Goal: Submit feedback/report problem: Submit feedback/report problem

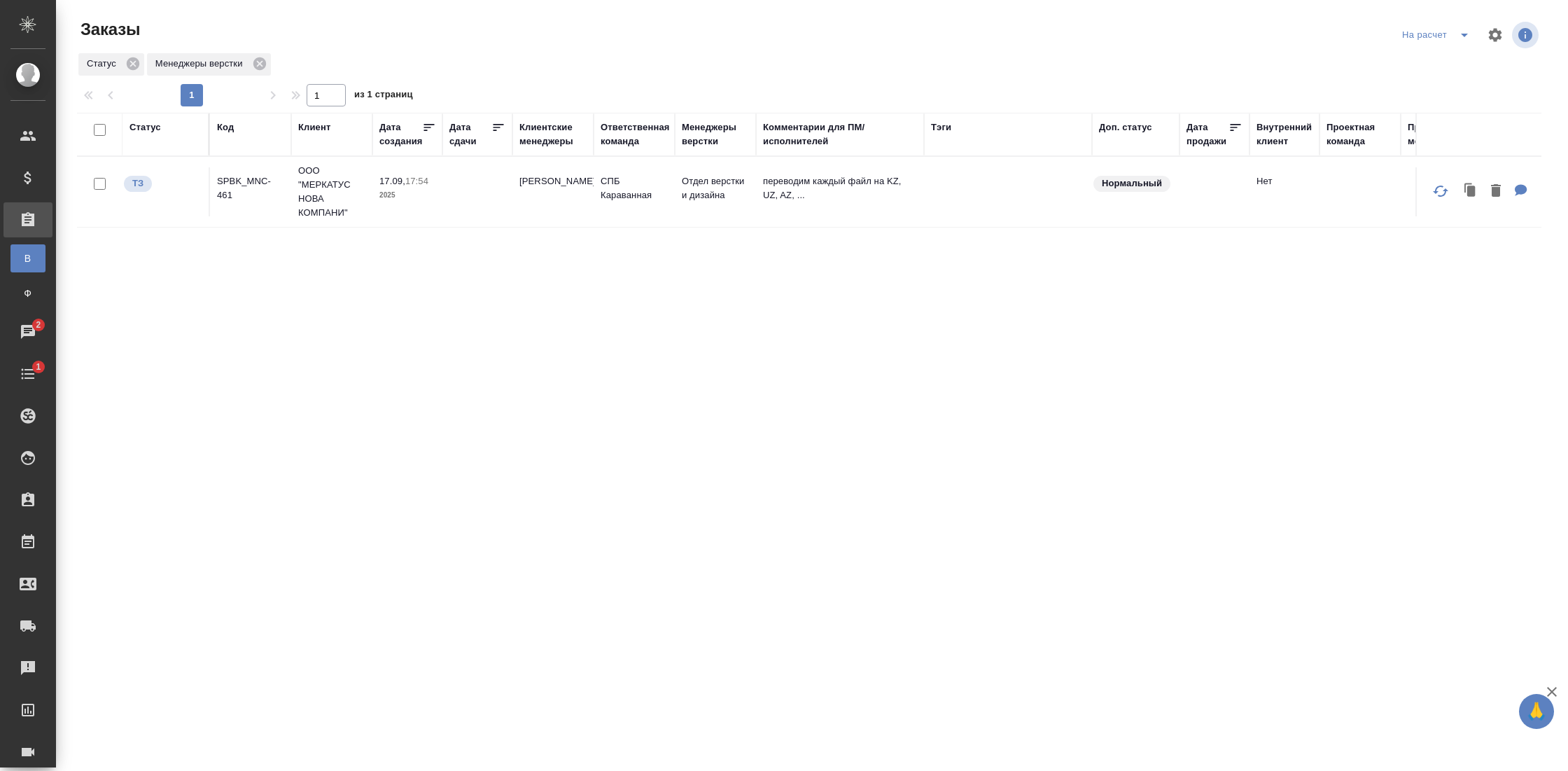
click at [404, 213] on td "17.09, 17:54 2025" at bounding box center [407, 192] width 70 height 49
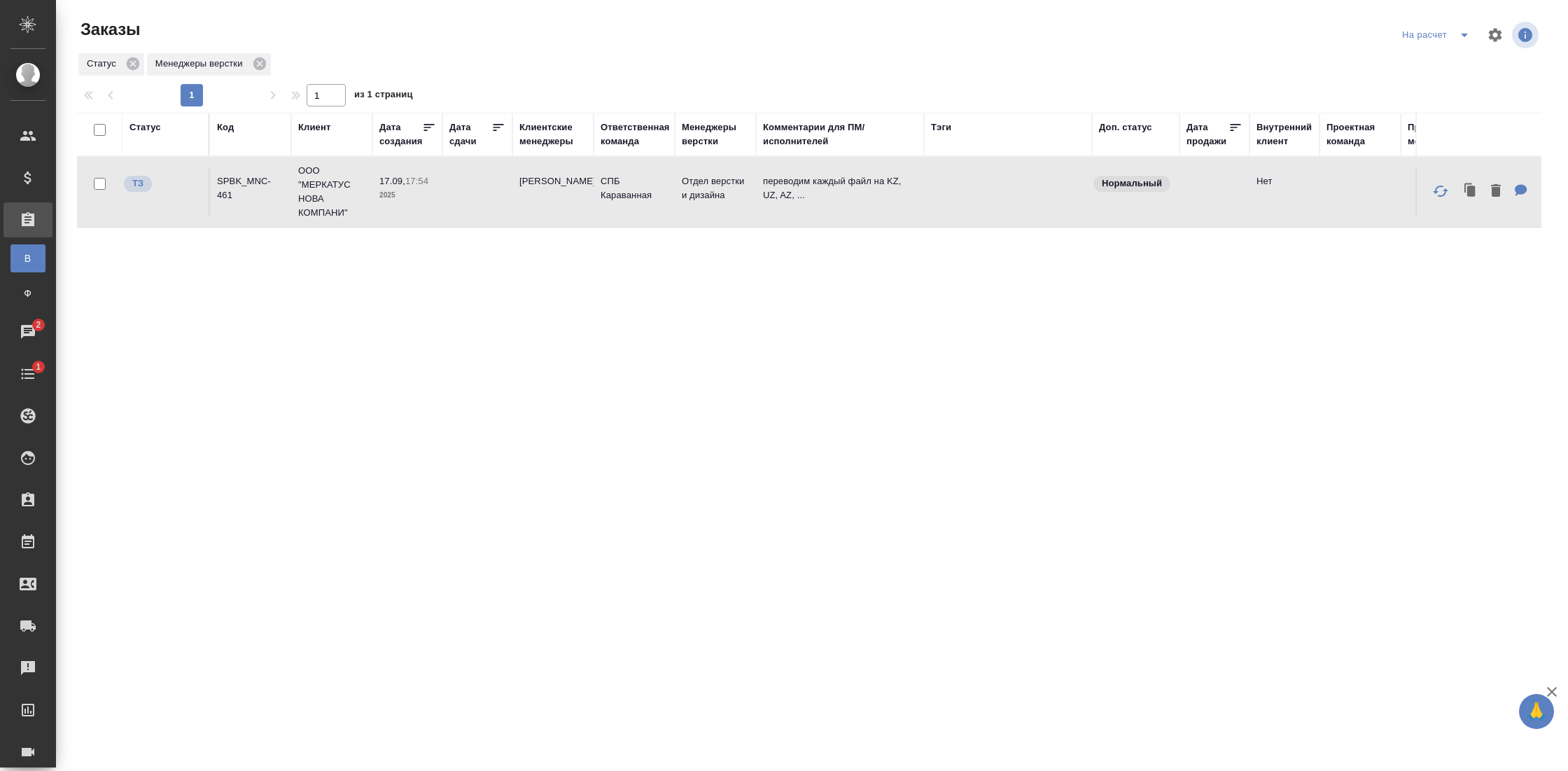
click at [404, 213] on td "17.09, 17:54 2025" at bounding box center [407, 192] width 70 height 49
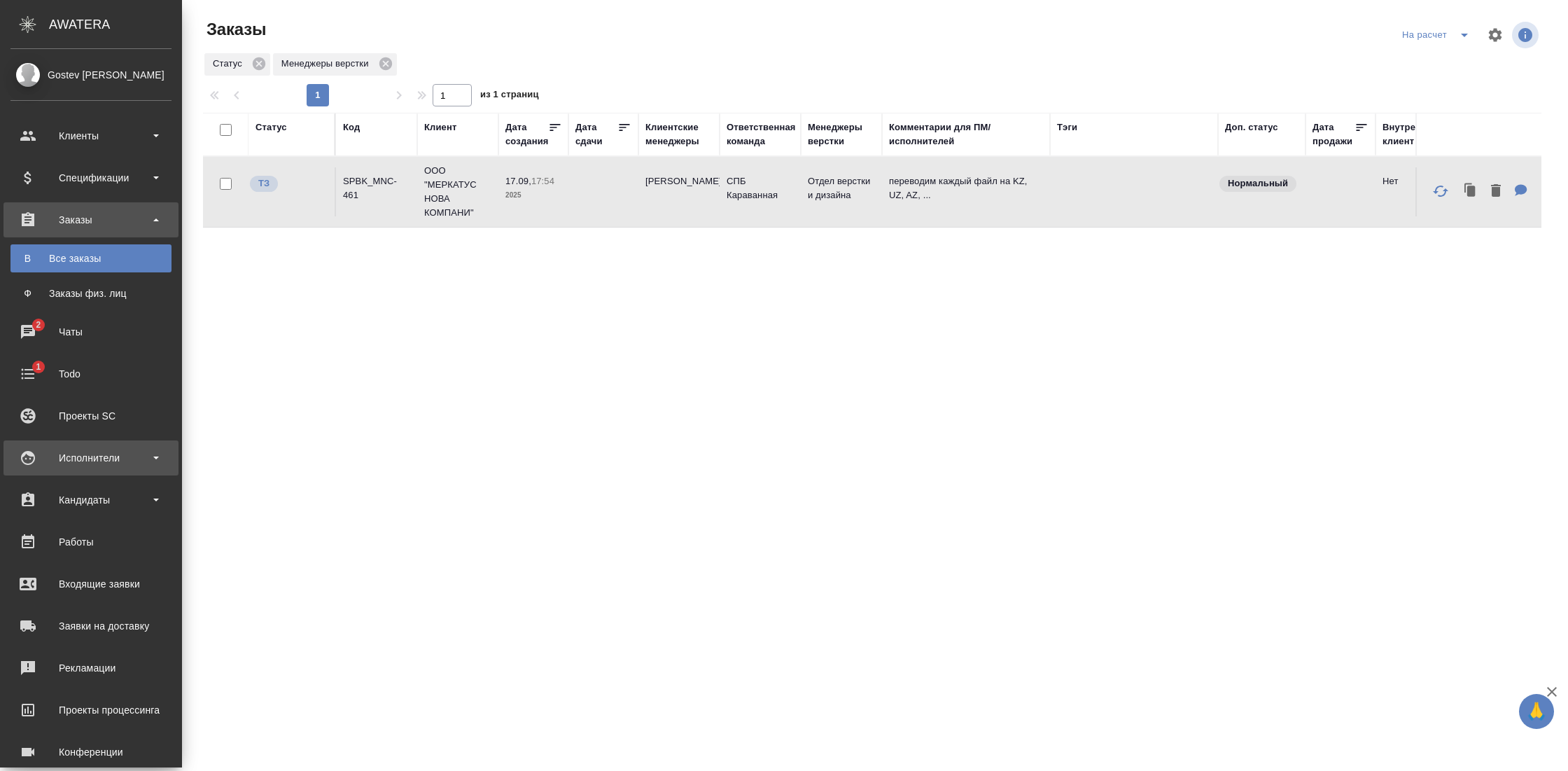
click at [118, 457] on div "Исполнители" at bounding box center [91, 458] width 161 height 21
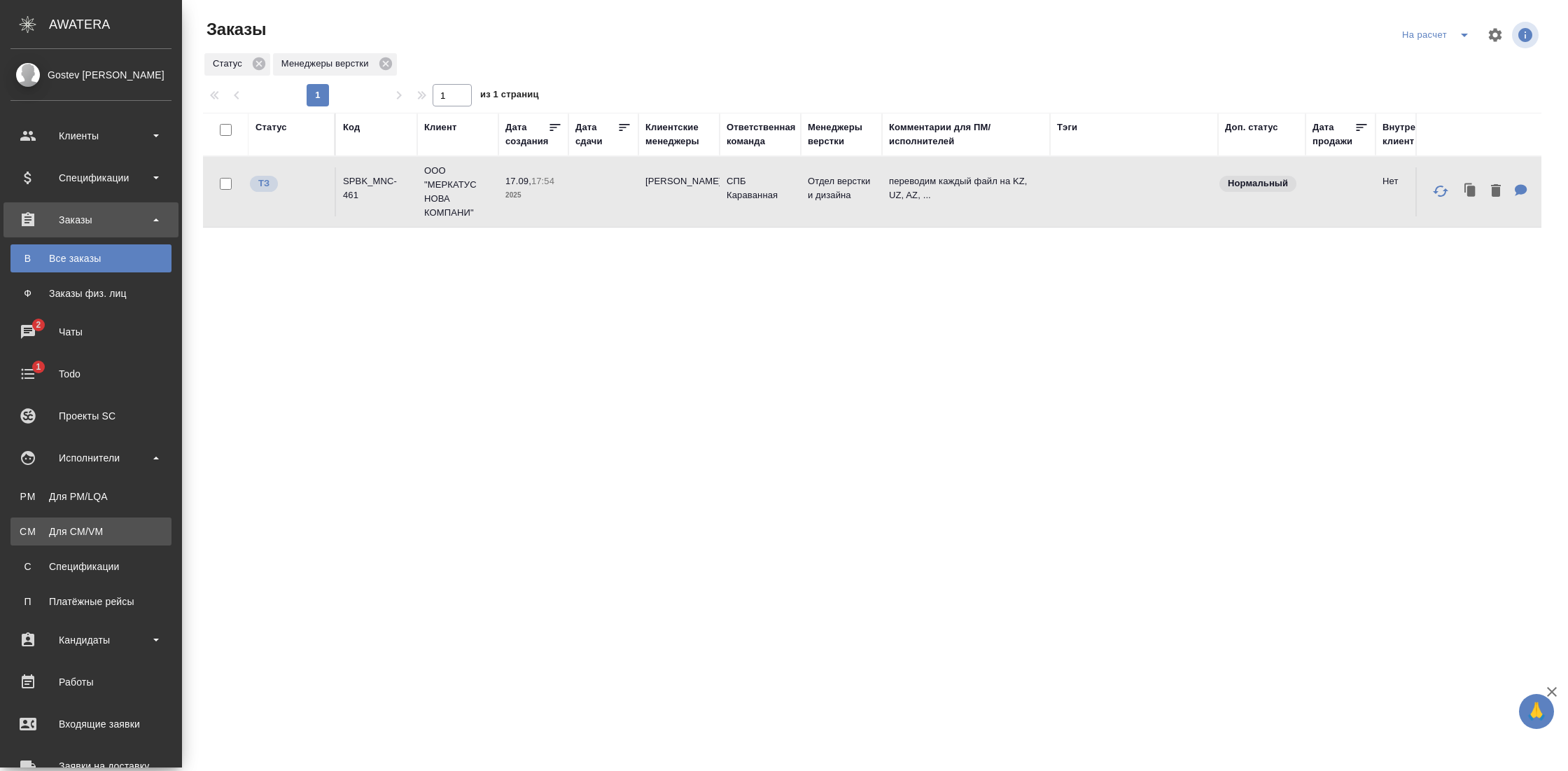
click at [89, 530] on div "Для CM/VM" at bounding box center [92, 531] width 147 height 14
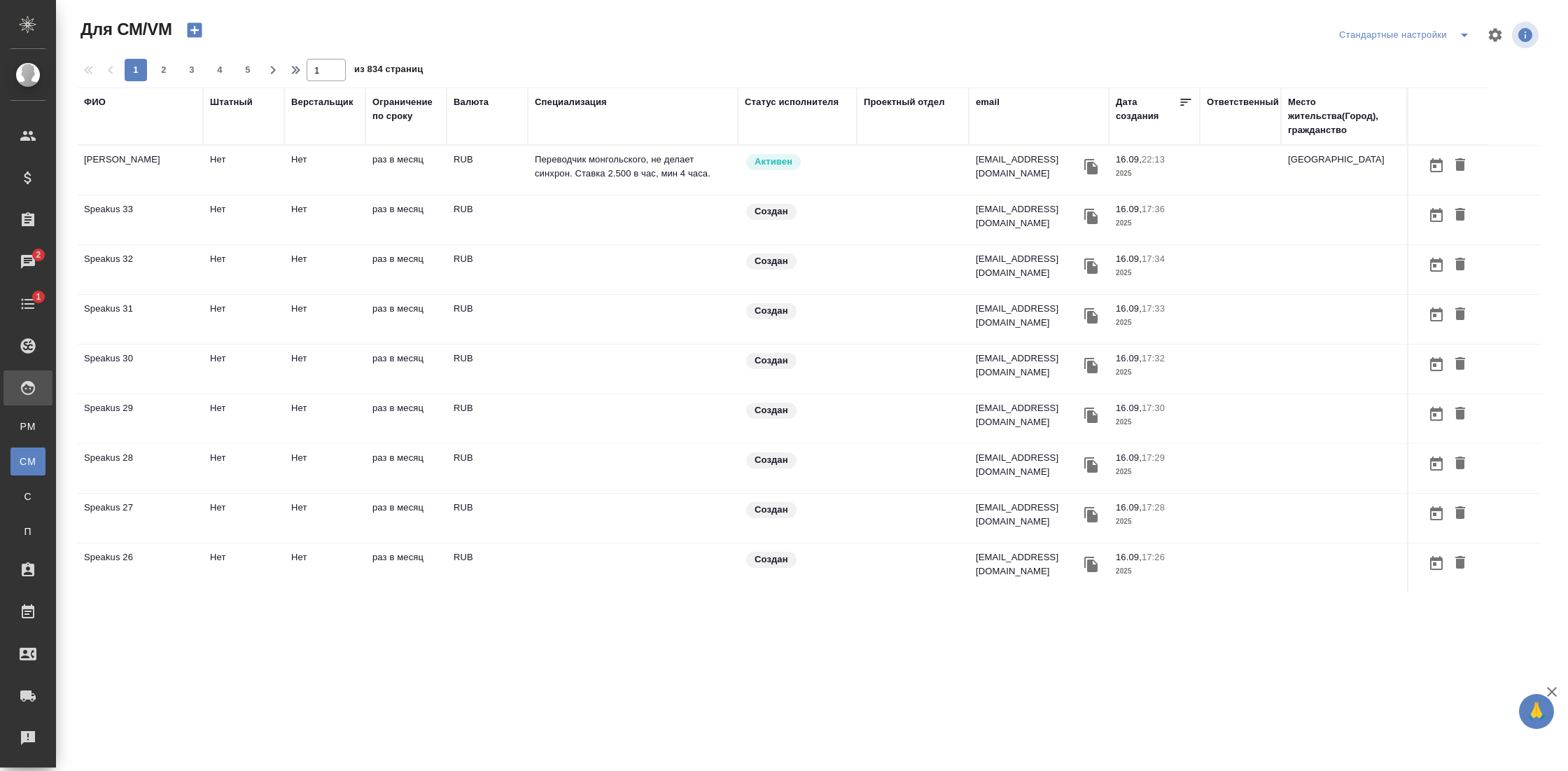
click at [95, 106] on div "ФИО" at bounding box center [95, 102] width 22 height 14
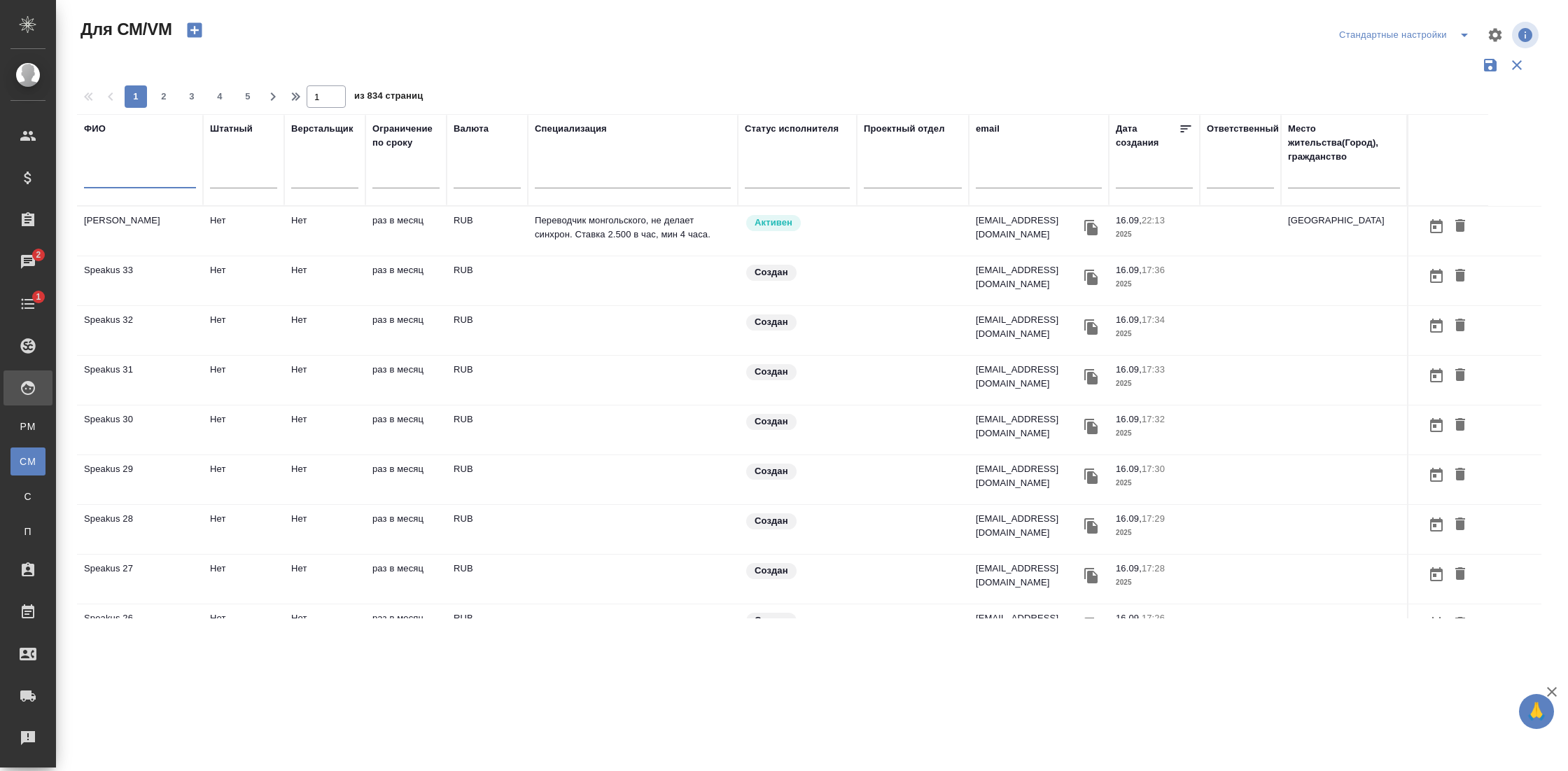
click at [112, 179] on input "text" at bounding box center [140, 179] width 112 height 18
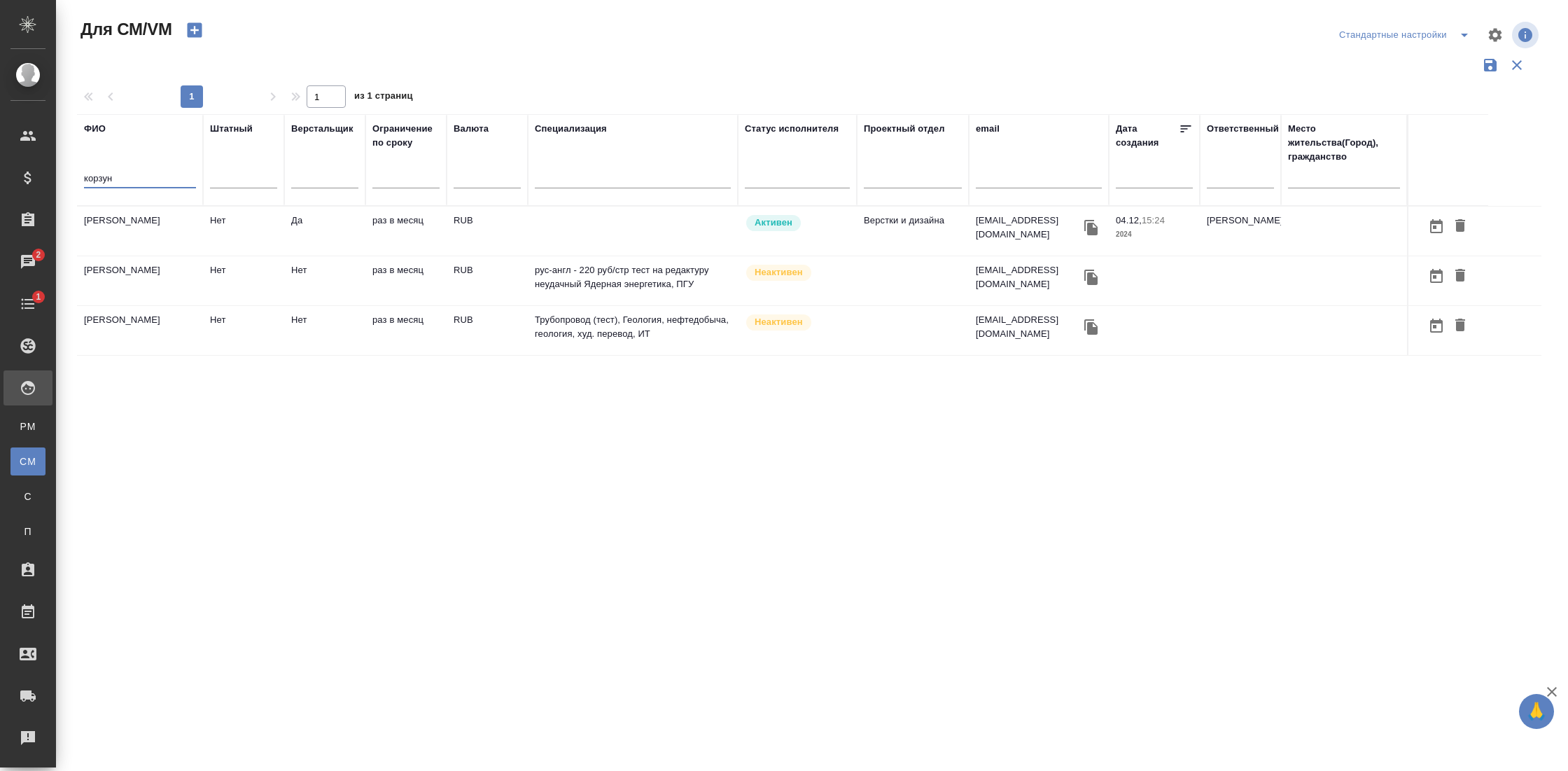
type input "корзун"
click at [129, 224] on td "[PERSON_NAME]" at bounding box center [139, 231] width 126 height 49
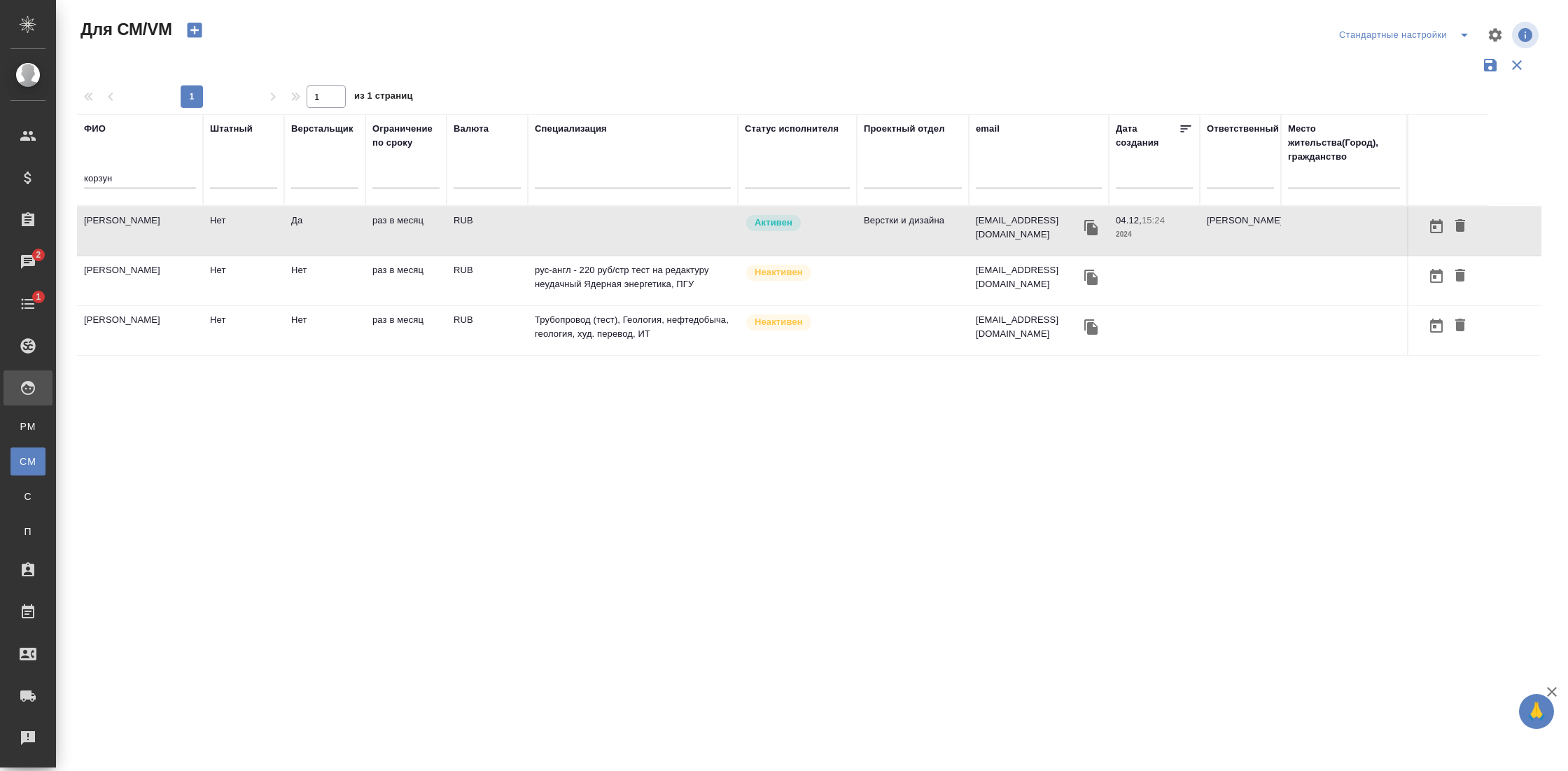
click at [129, 224] on td "[PERSON_NAME]" at bounding box center [139, 231] width 126 height 49
click at [104, 283] on td "Корзунин Анатолий Владимирович" at bounding box center [139, 281] width 126 height 49
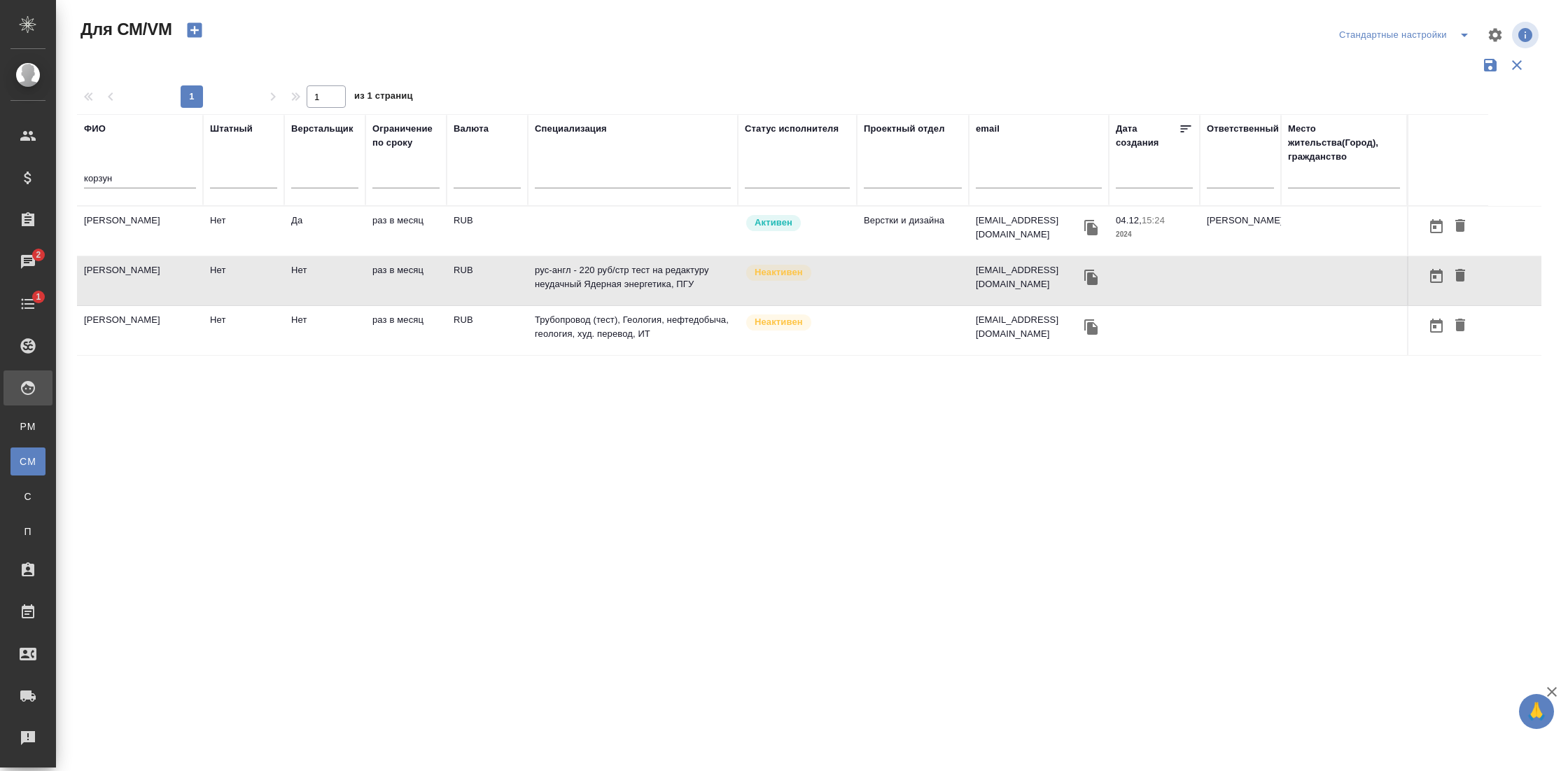
click at [124, 234] on td "[PERSON_NAME]" at bounding box center [139, 231] width 126 height 49
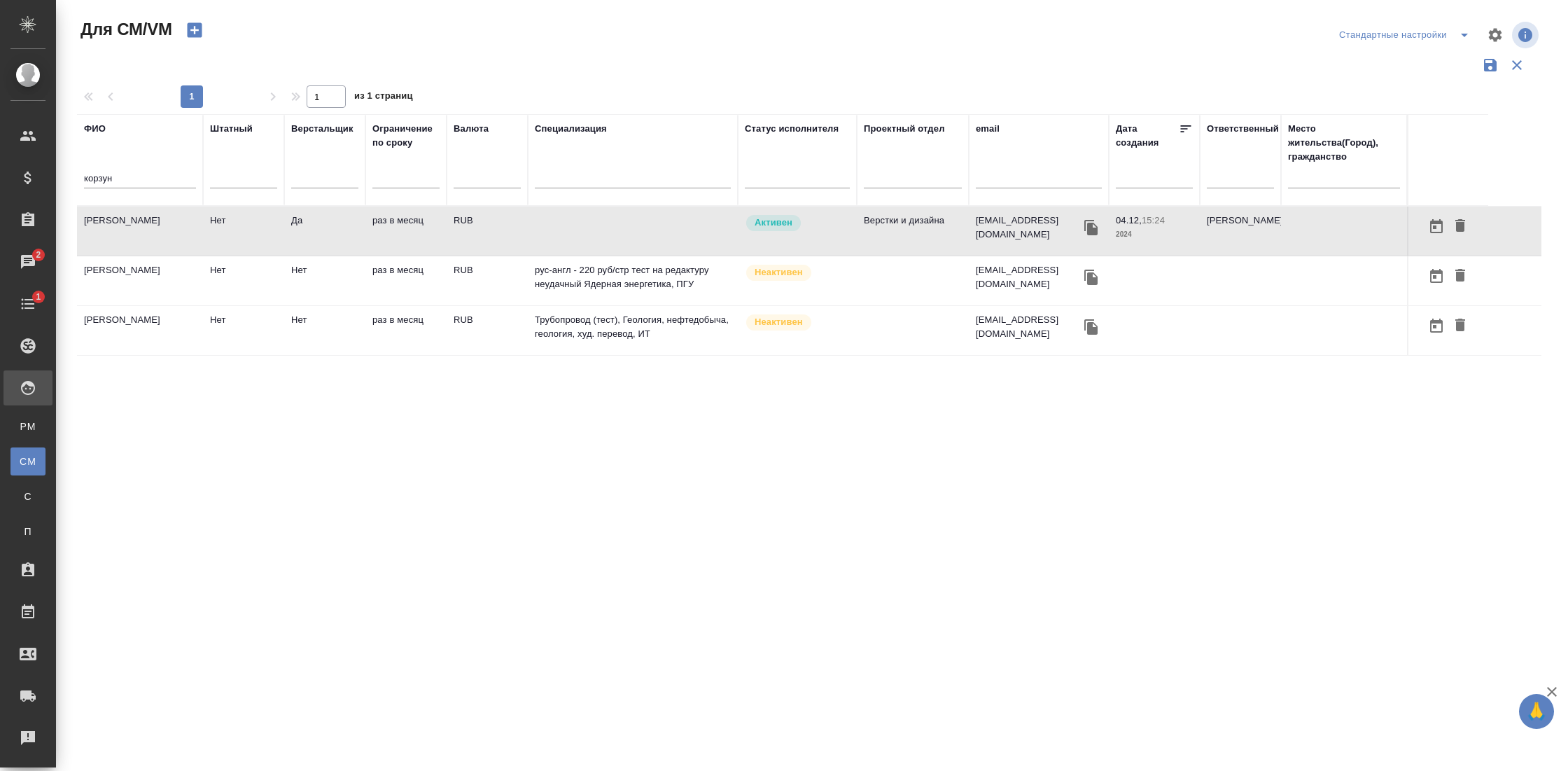
click at [124, 234] on td "[PERSON_NAME]" at bounding box center [139, 231] width 126 height 49
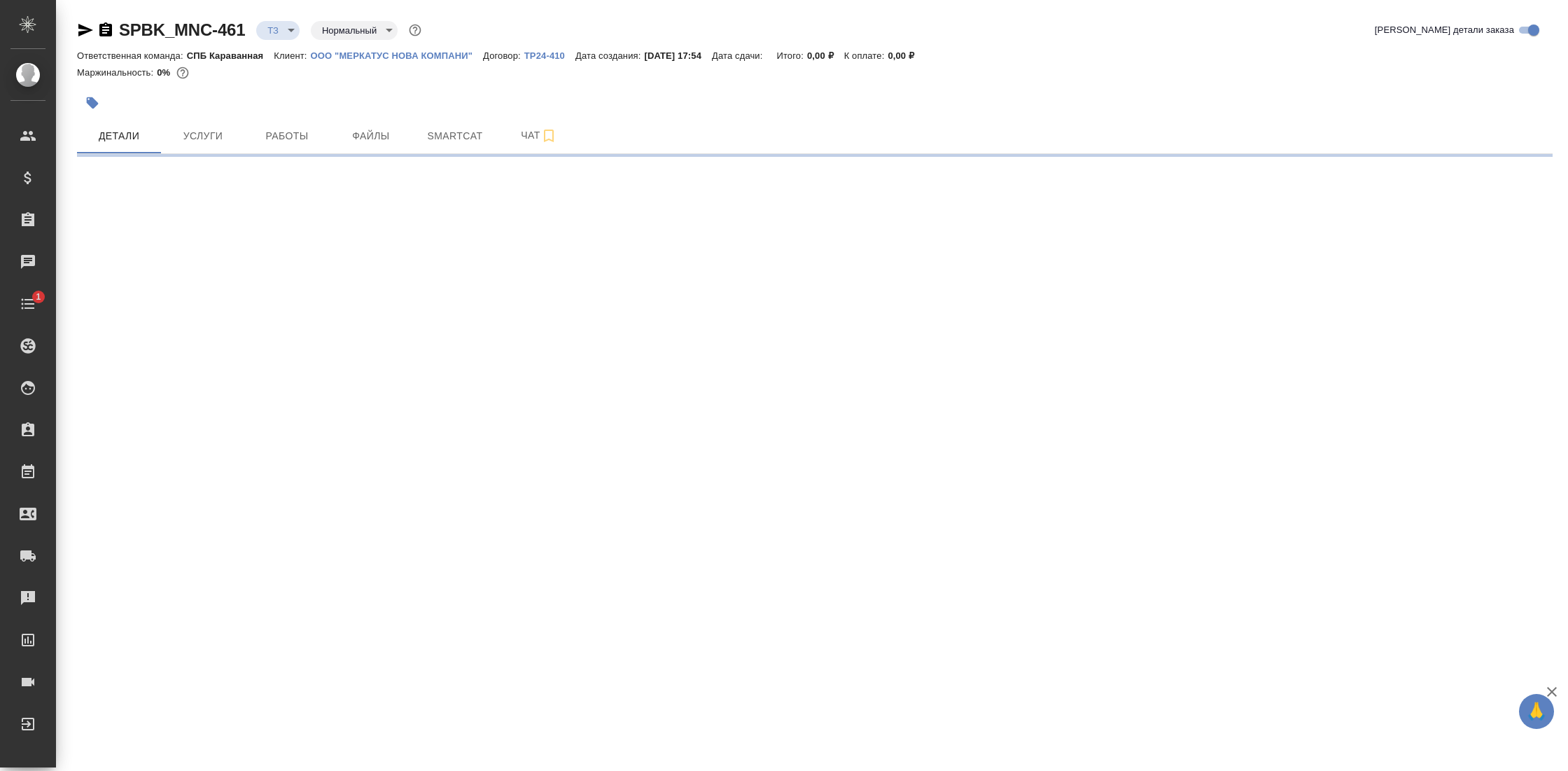
select select "RU"
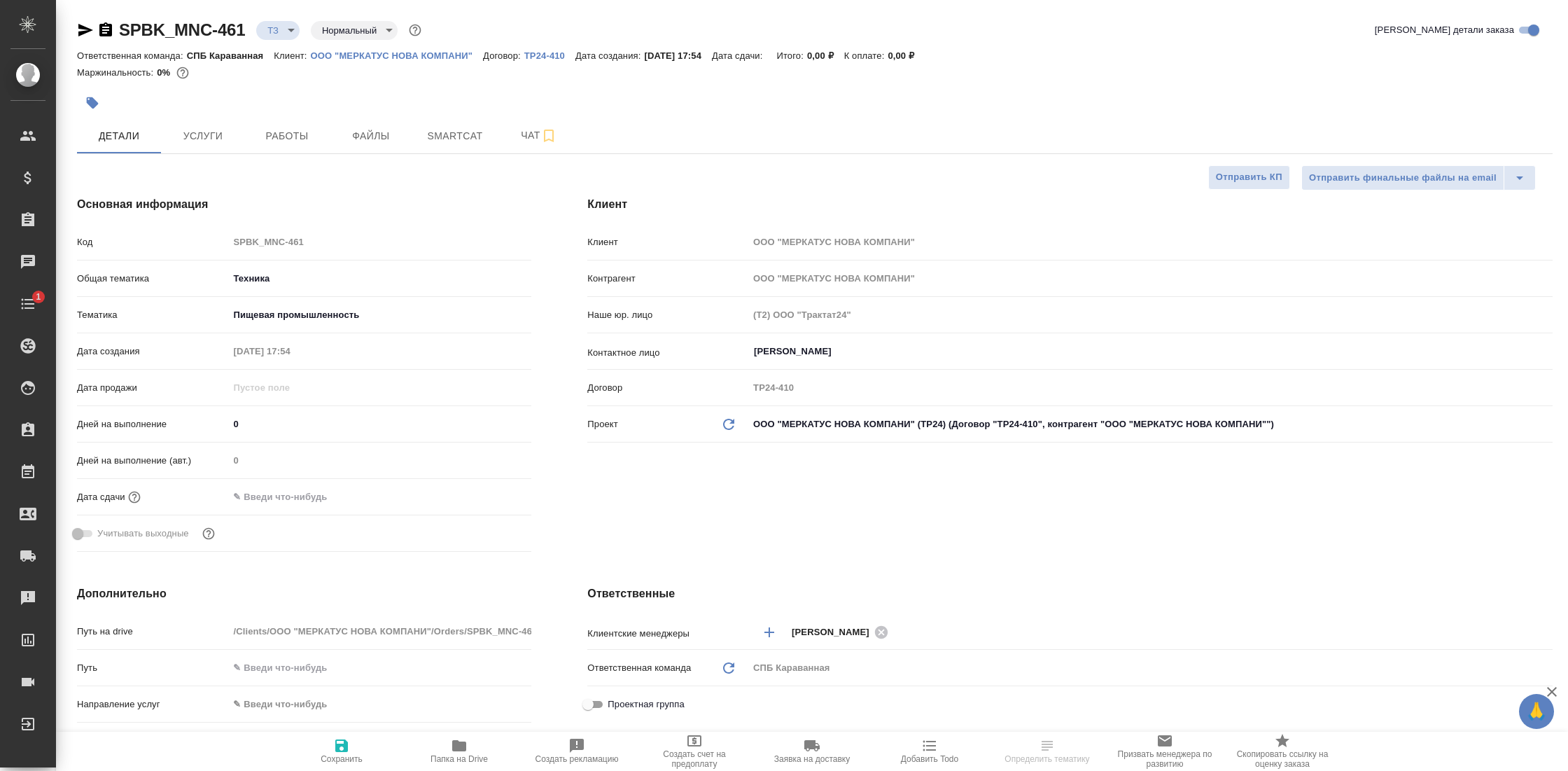
type textarea "x"
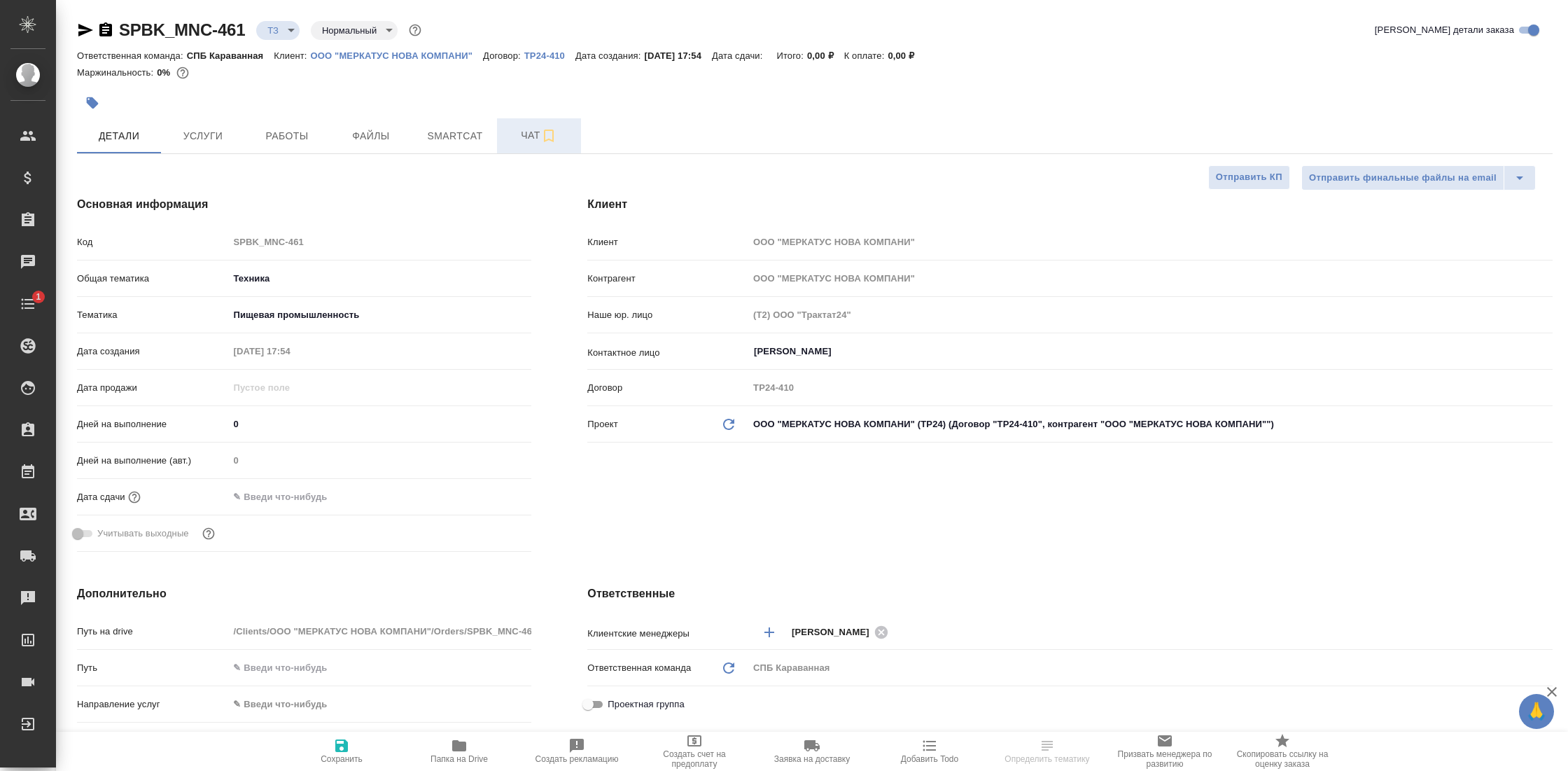
type textarea "x"
click at [539, 138] on span "Чат" at bounding box center [539, 135] width 67 height 18
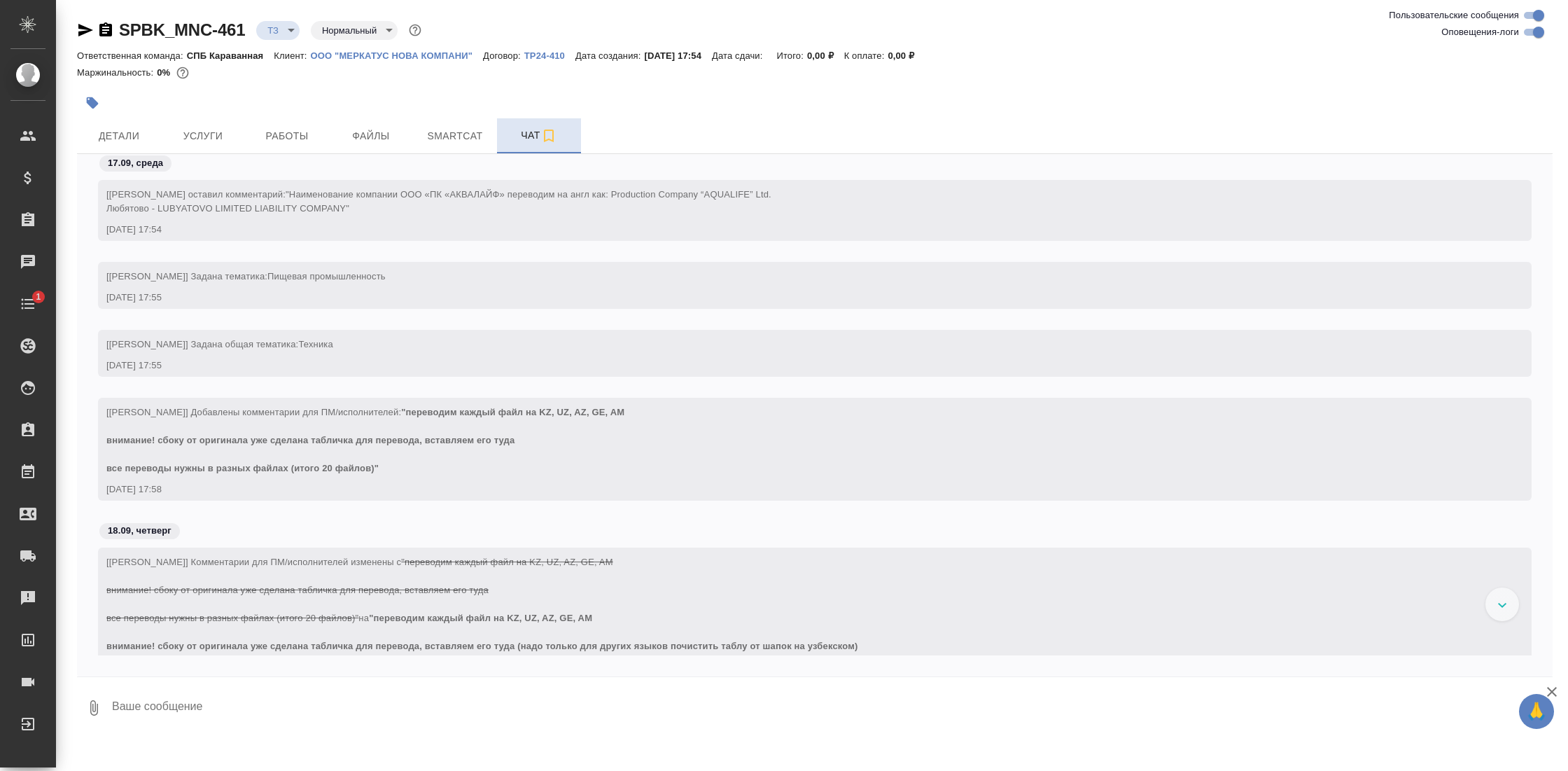
scroll to position [168, 0]
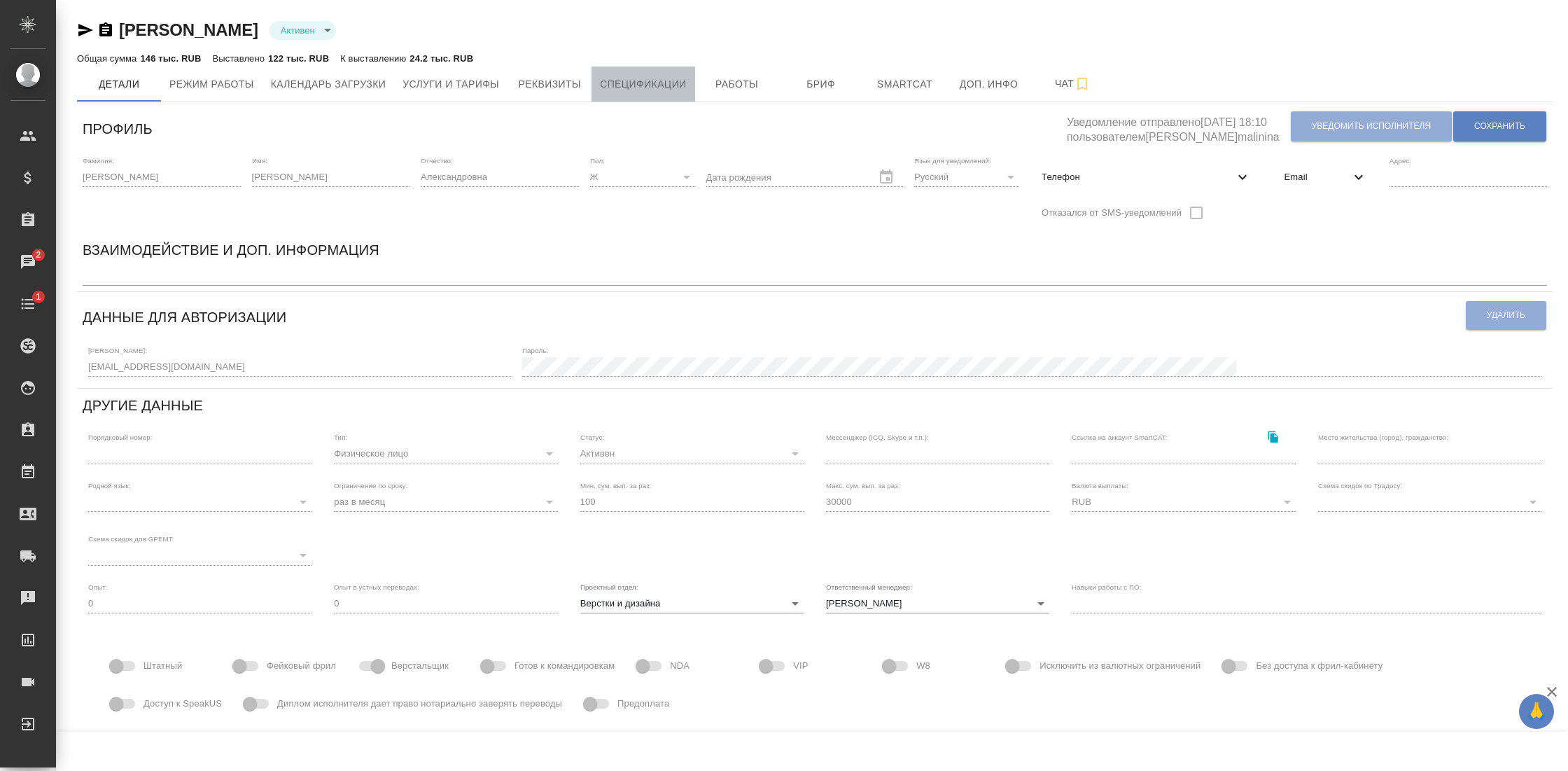
click at [644, 71] on button "Спецификации" at bounding box center [643, 83] width 103 height 35
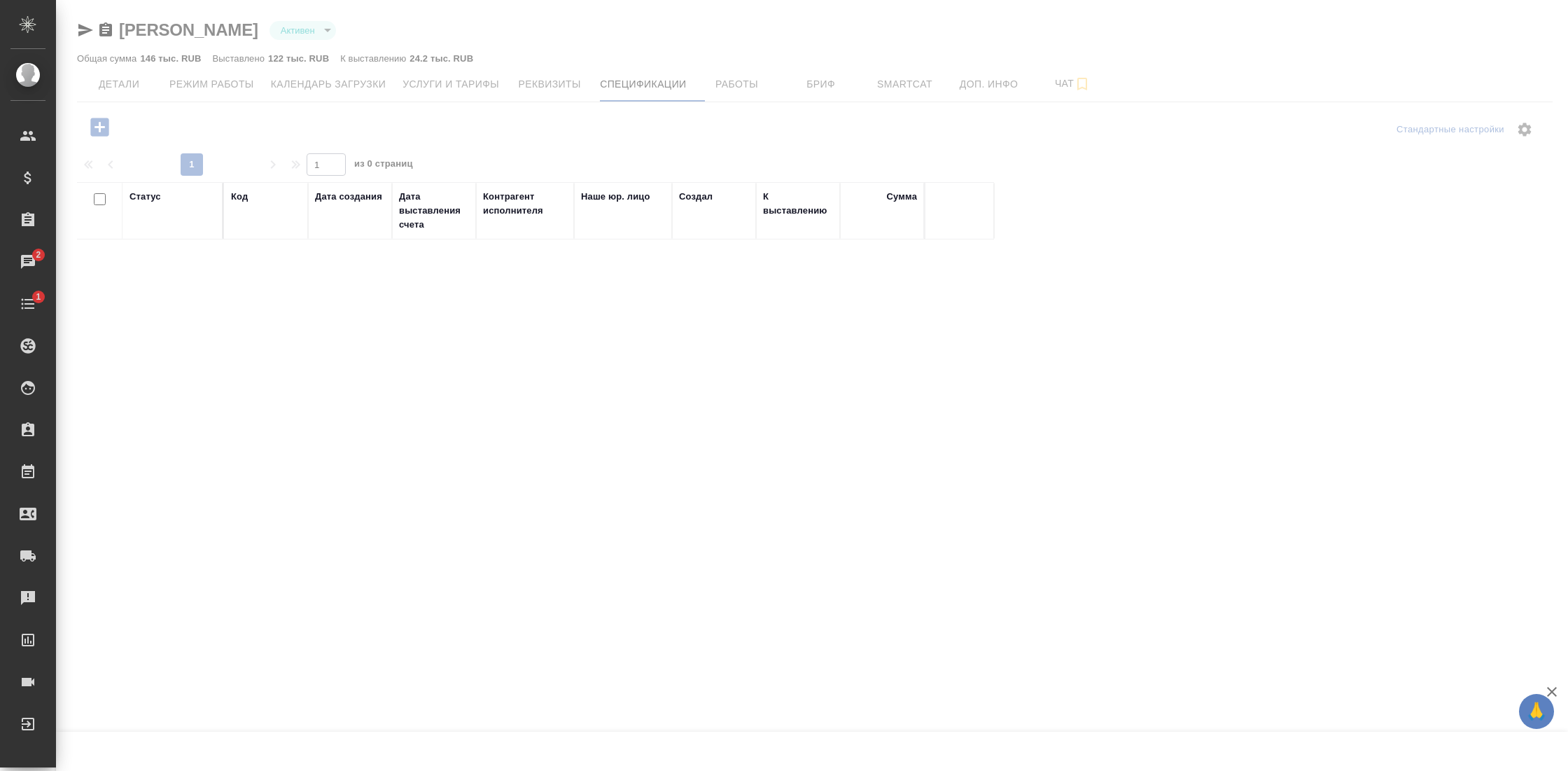
click at [125, 84] on div at bounding box center [812, 361] width 1512 height 722
click at [746, 79] on div at bounding box center [812, 361] width 1512 height 722
click at [1528, 708] on span "🙏" at bounding box center [1536, 711] width 24 height 30
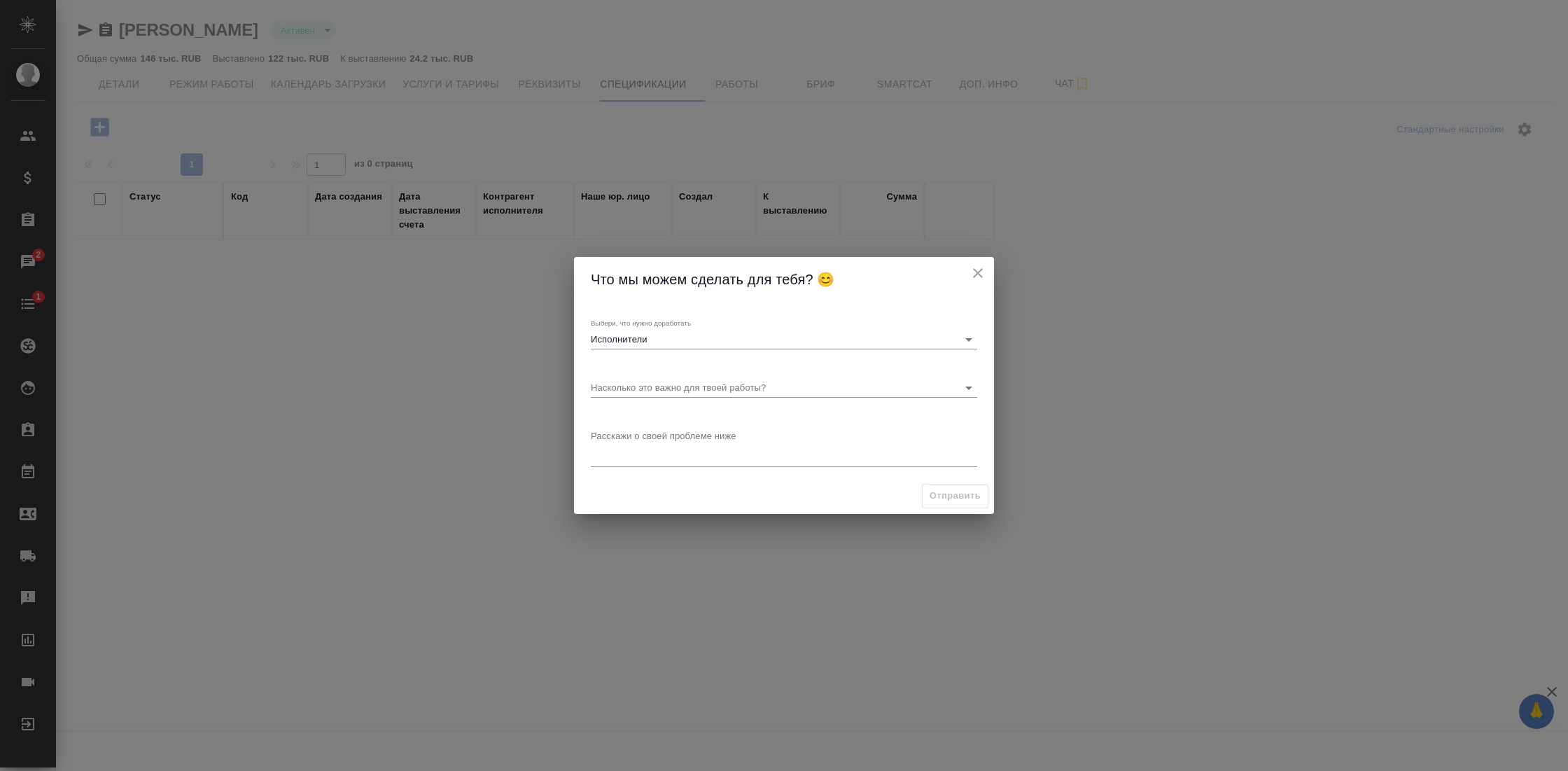
click at [711, 387] on body "🙏 .cls-1 fill:#fff; AWATERA Gostev [PERSON_NAME] Спецификации Заказы 2 Чаты 1 T…" at bounding box center [784, 386] width 1568 height 771
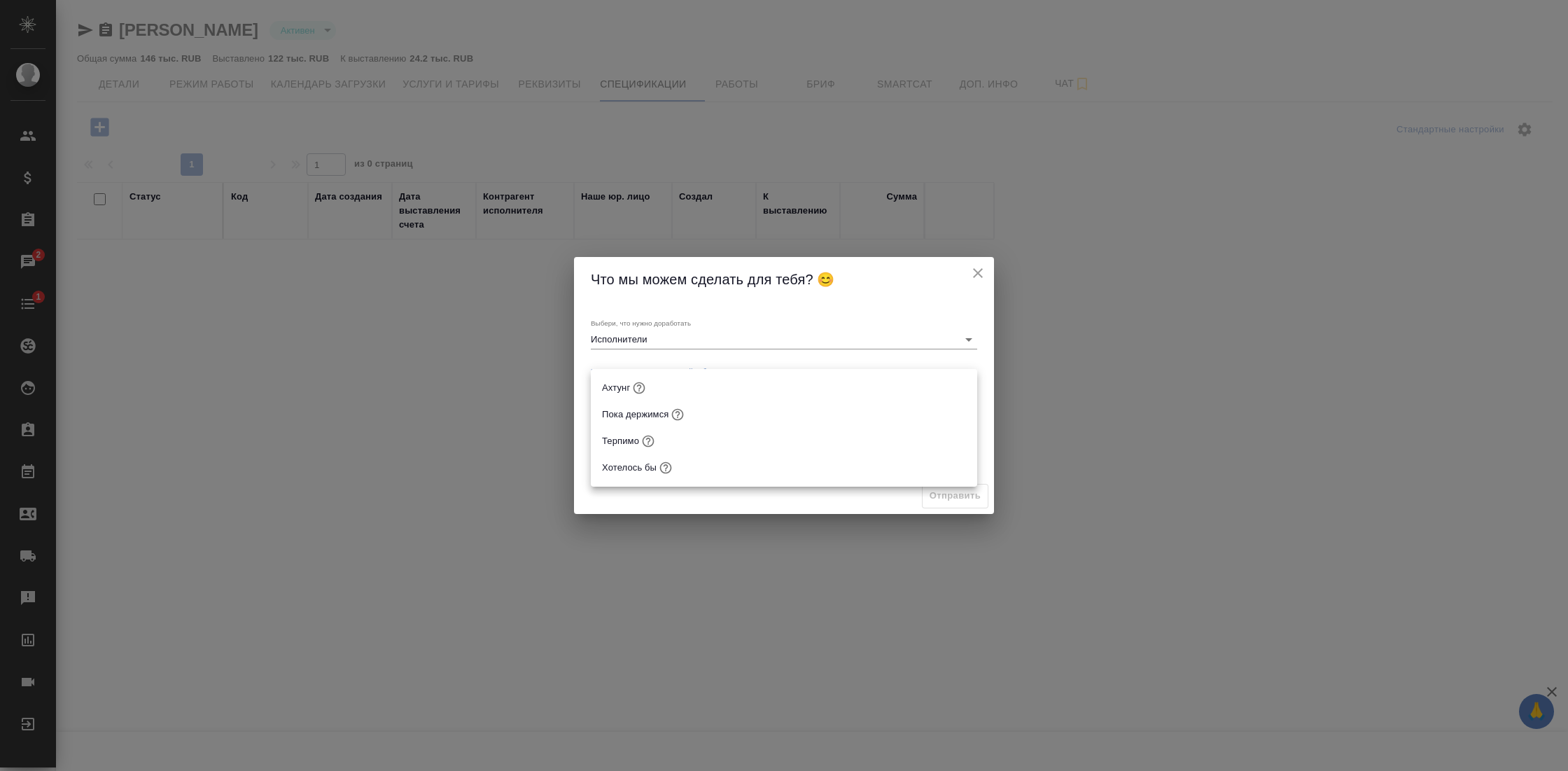
click at [709, 392] on li "Ахтунг" at bounding box center [784, 388] width 386 height 27
type input "Ахтунг"
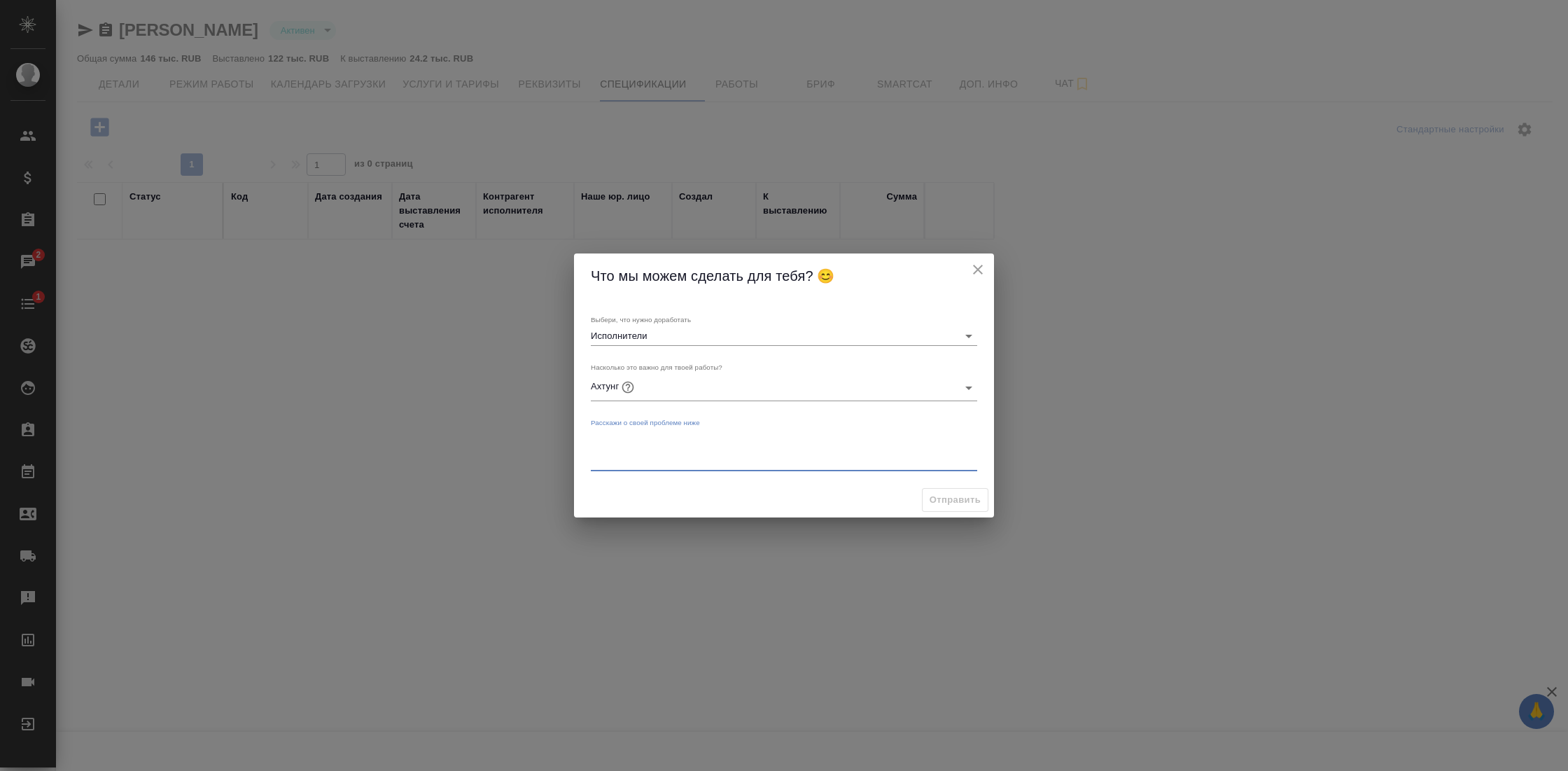
click at [679, 449] on textarea at bounding box center [784, 449] width 386 height 32
click at [819, 438] on textarea "Нужен доступ на чтение к разделу "Спецификации". Ранее он был" at bounding box center [784, 449] width 386 height 32
click at [801, 453] on textarea "Нужен доступ на чтение к разделу "Спецификации" в карточке исполнителя. Ранее о…" at bounding box center [784, 449] width 386 height 32
type textarea "Нужен доступ на чтение к разделу "Спецификации" в карточке исполнителя. Ранее о…"
click at [955, 495] on span "Отправить" at bounding box center [955, 500] width 51 height 16
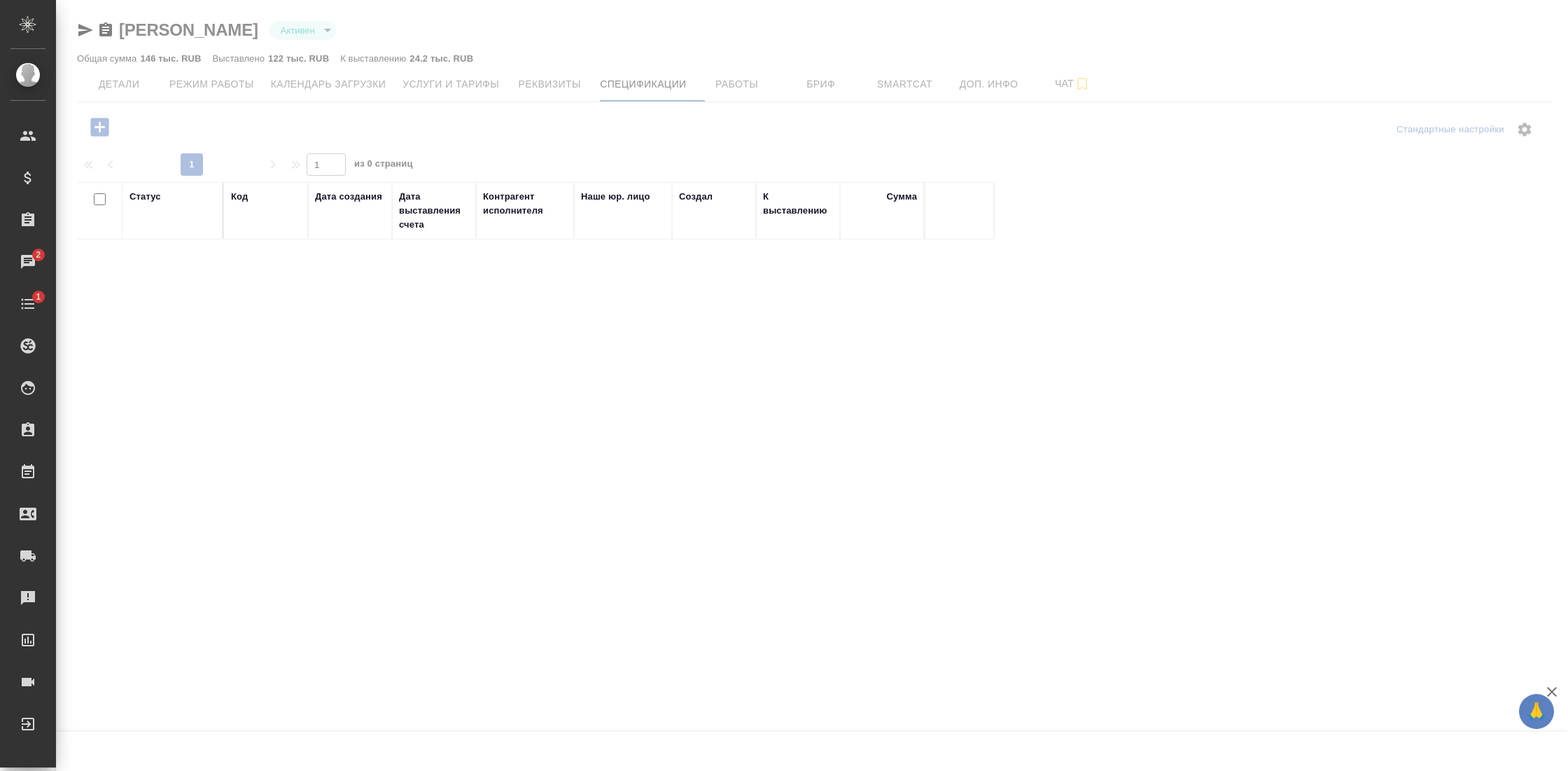
click at [130, 82] on div at bounding box center [812, 361] width 1512 height 722
click at [121, 83] on div at bounding box center [812, 361] width 1512 height 722
click at [159, 36] on div at bounding box center [812, 361] width 1512 height 722
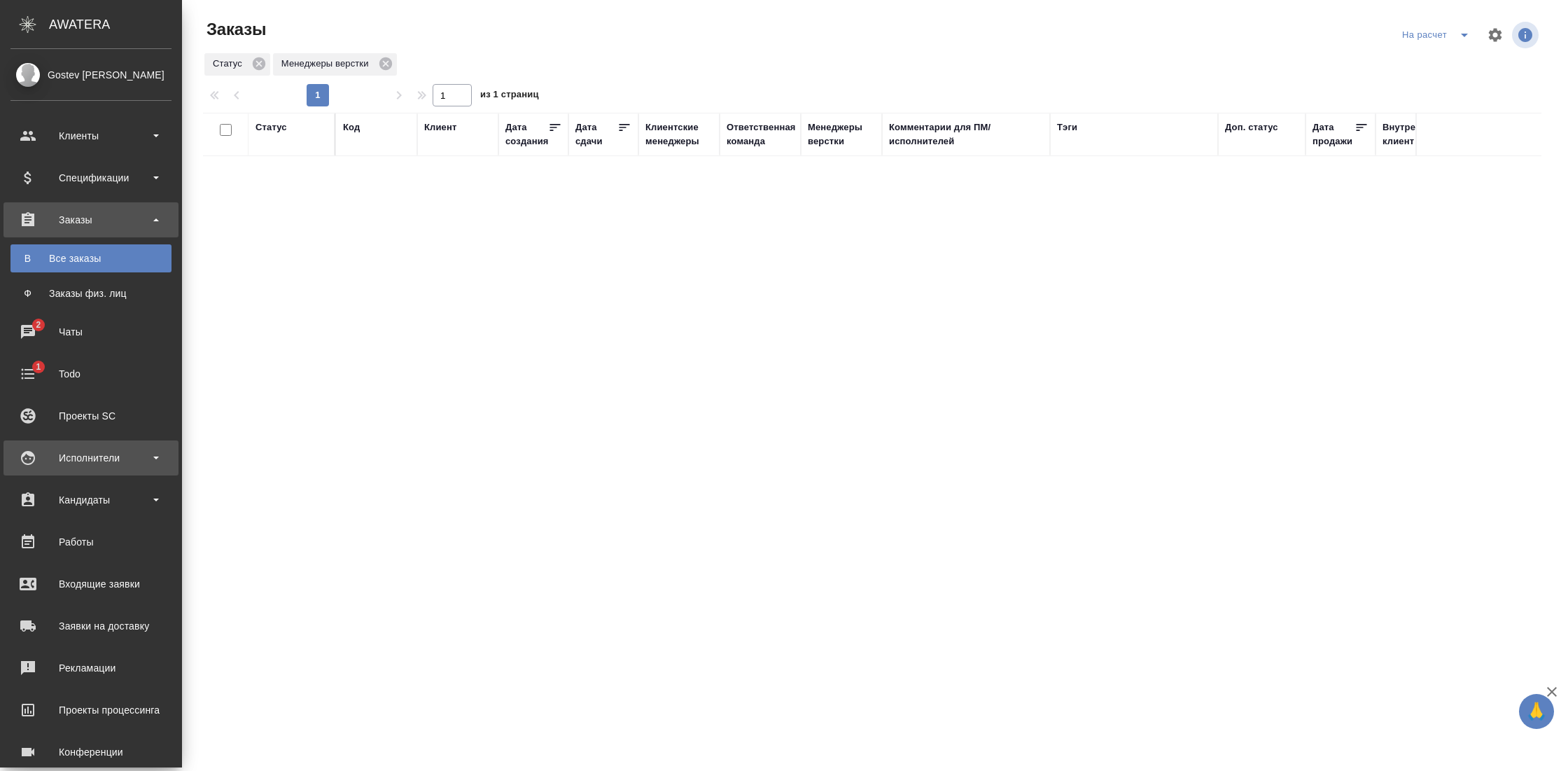
click at [118, 450] on div "Исполнители" at bounding box center [91, 458] width 161 height 21
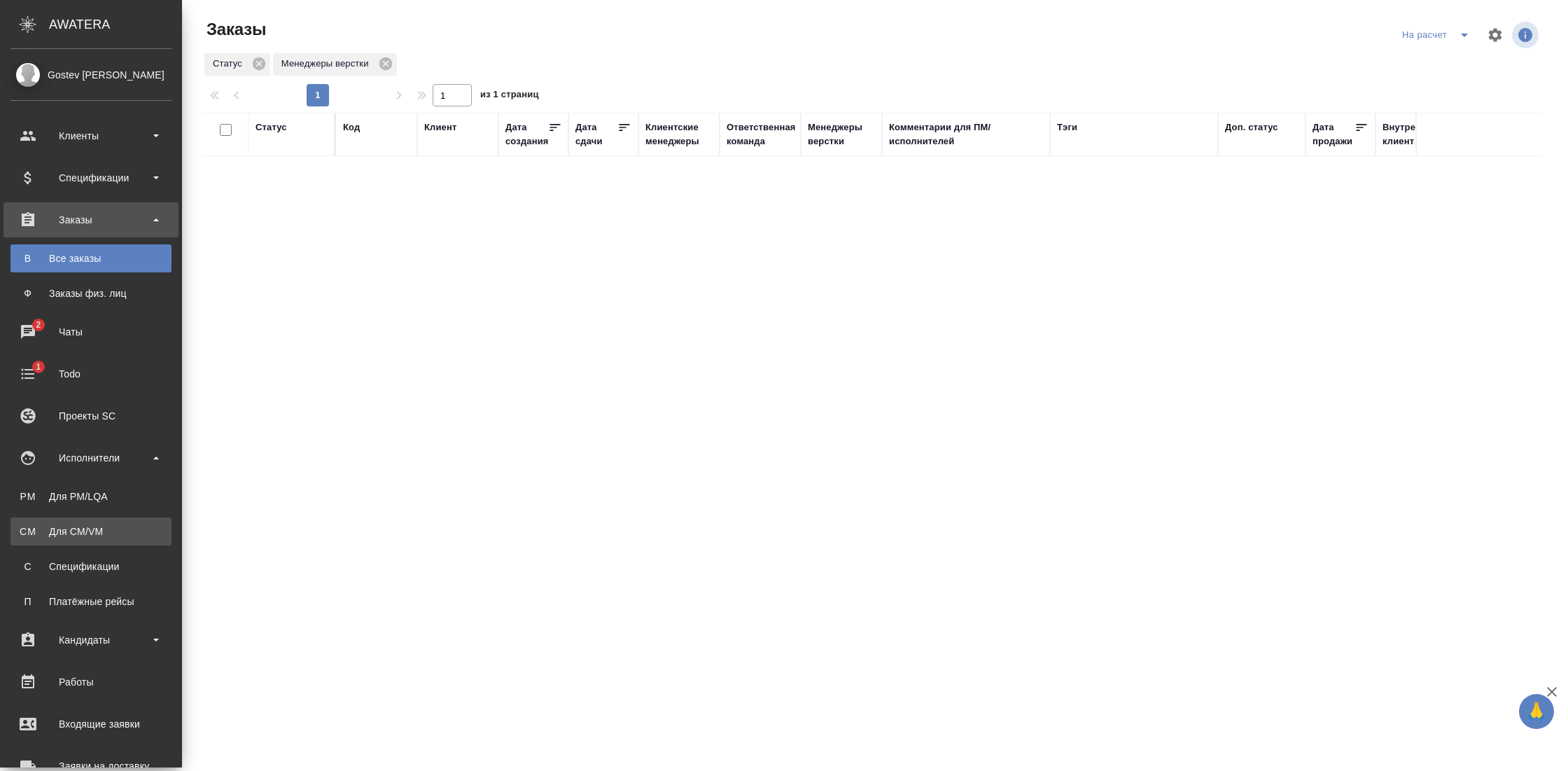
click at [74, 524] on div "Для CM/VM" at bounding box center [92, 531] width 147 height 14
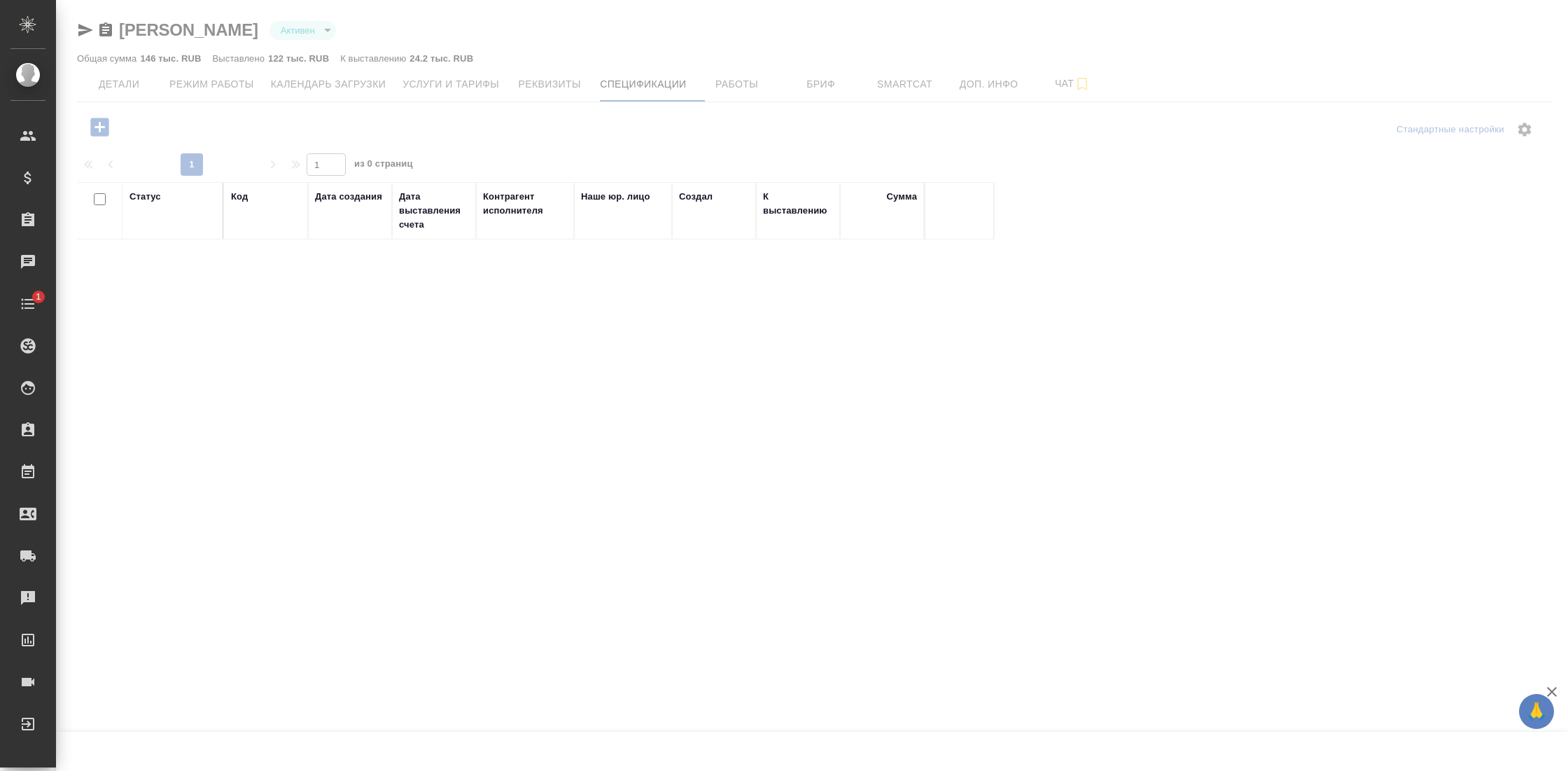
click at [124, 85] on div at bounding box center [812, 361] width 1512 height 722
click at [1051, 350] on div at bounding box center [812, 466] width 1512 height 512
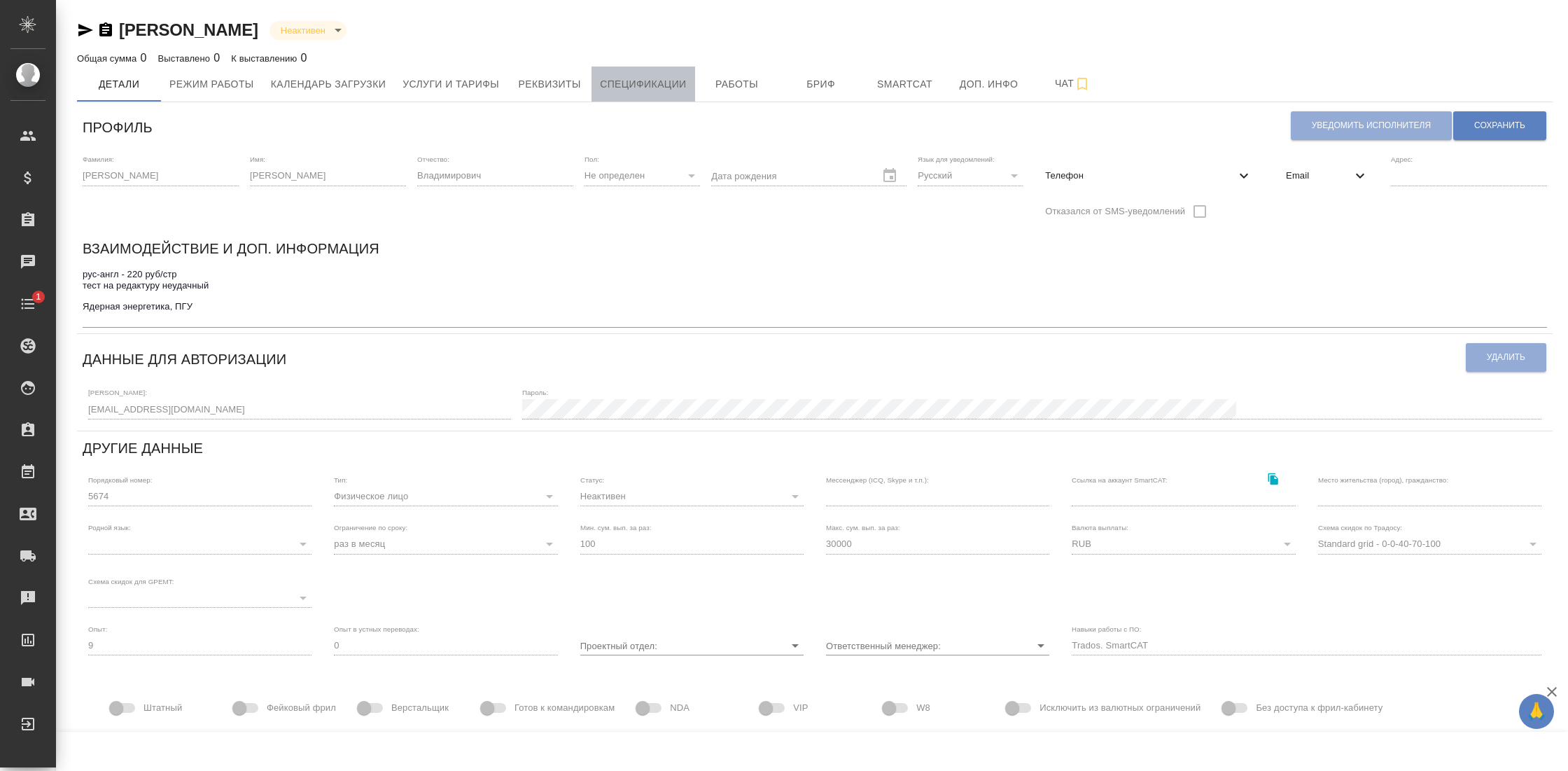
click at [647, 77] on span "Спецификации" at bounding box center [643, 85] width 86 height 18
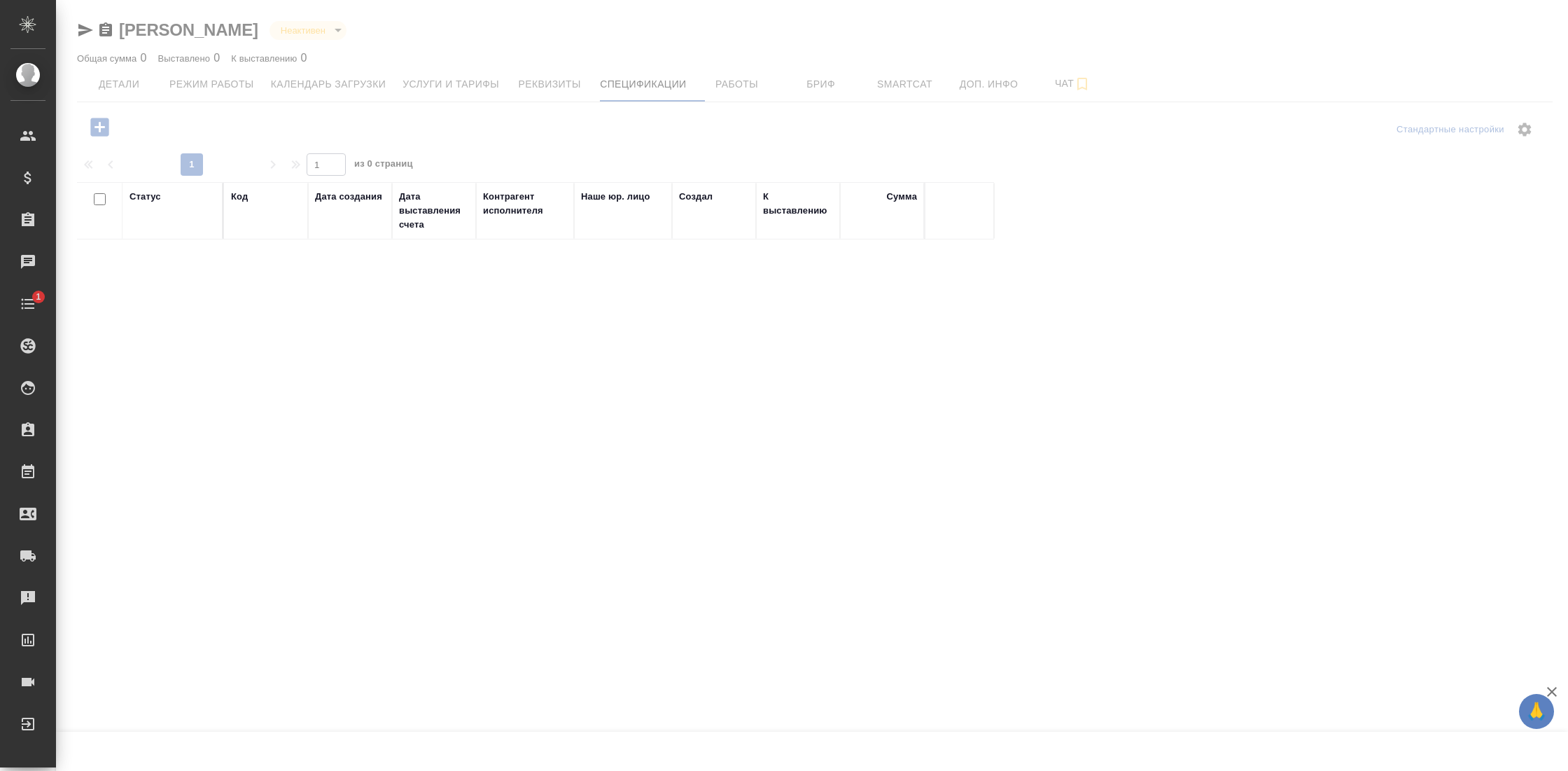
click at [487, 78] on div at bounding box center [812, 361] width 1512 height 722
click at [684, 61] on div at bounding box center [812, 361] width 1512 height 722
click at [790, 103] on div at bounding box center [812, 361] width 1512 height 722
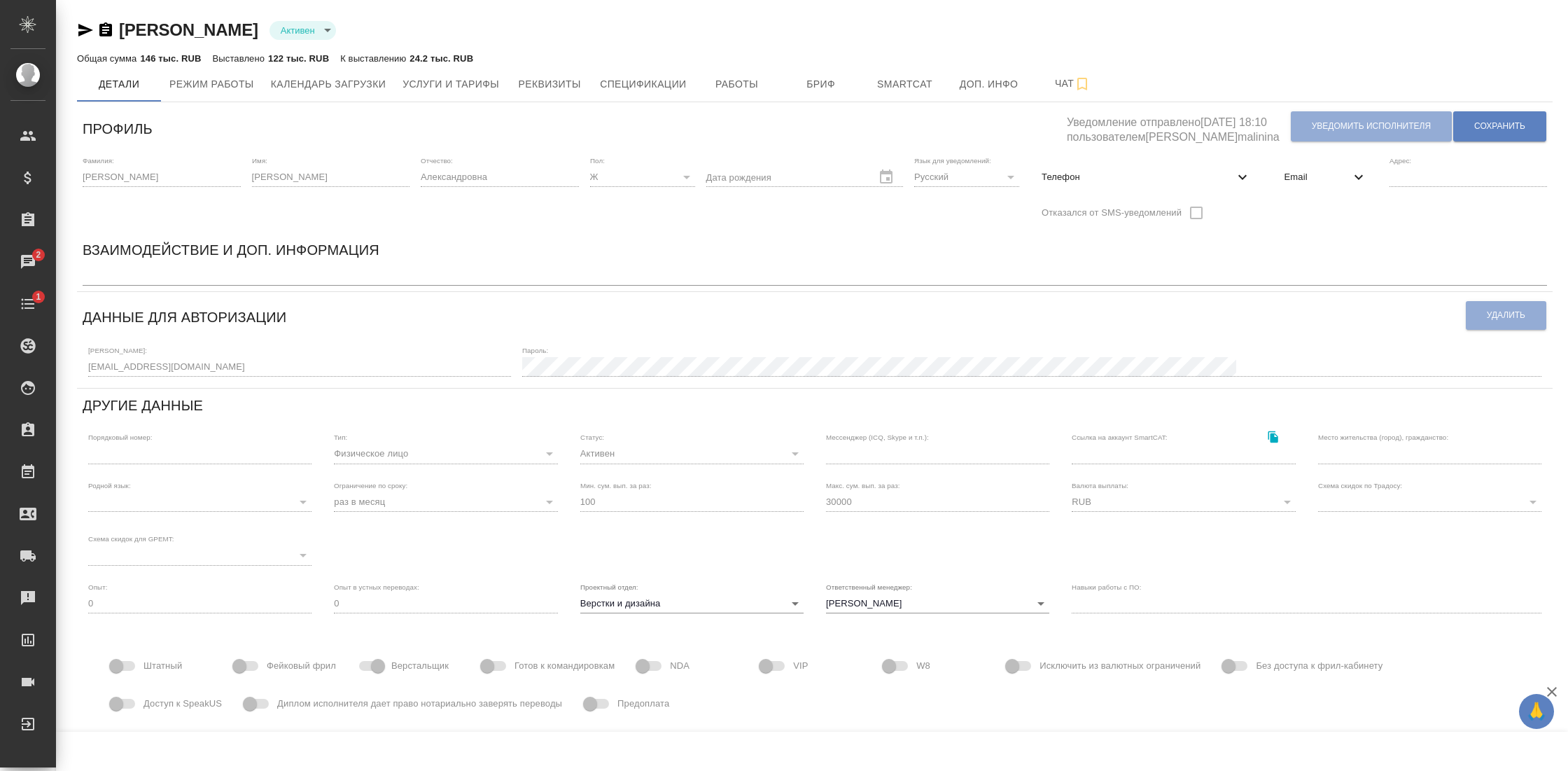
click at [106, 29] on icon "button" at bounding box center [106, 29] width 13 height 14
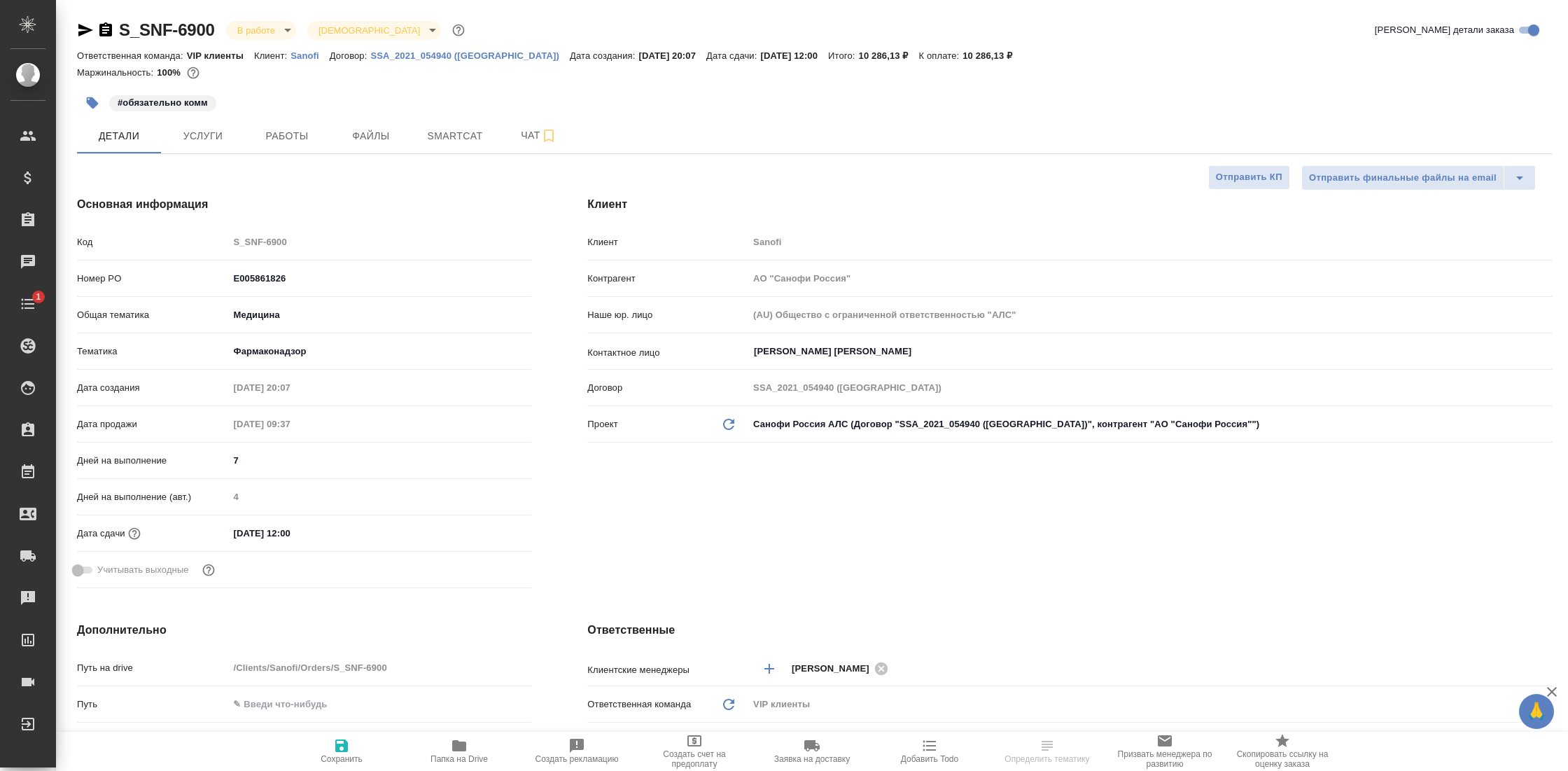
select select "RU"
click at [123, 125] on button "Детали" at bounding box center [118, 135] width 84 height 35
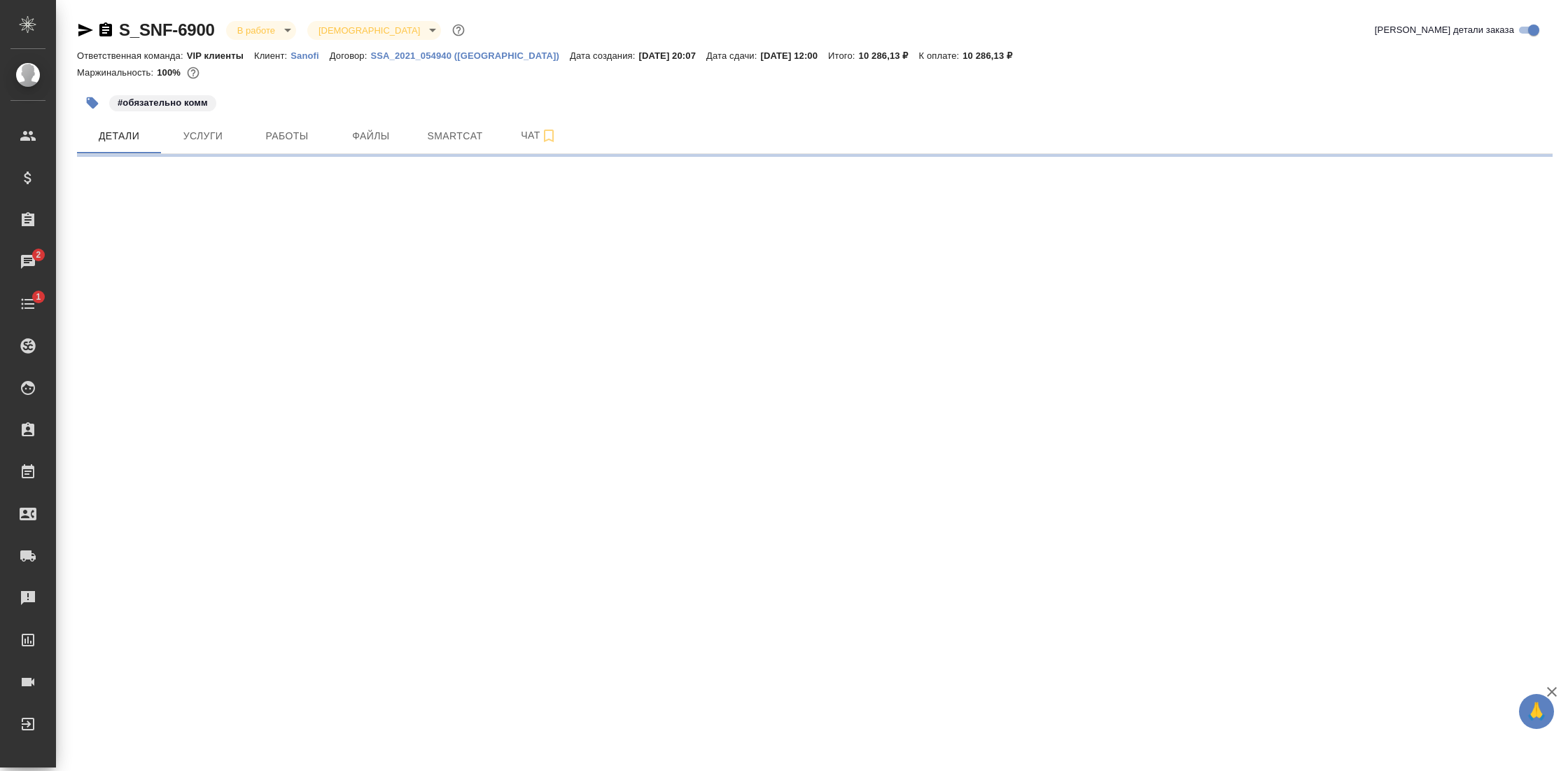
select select "RU"
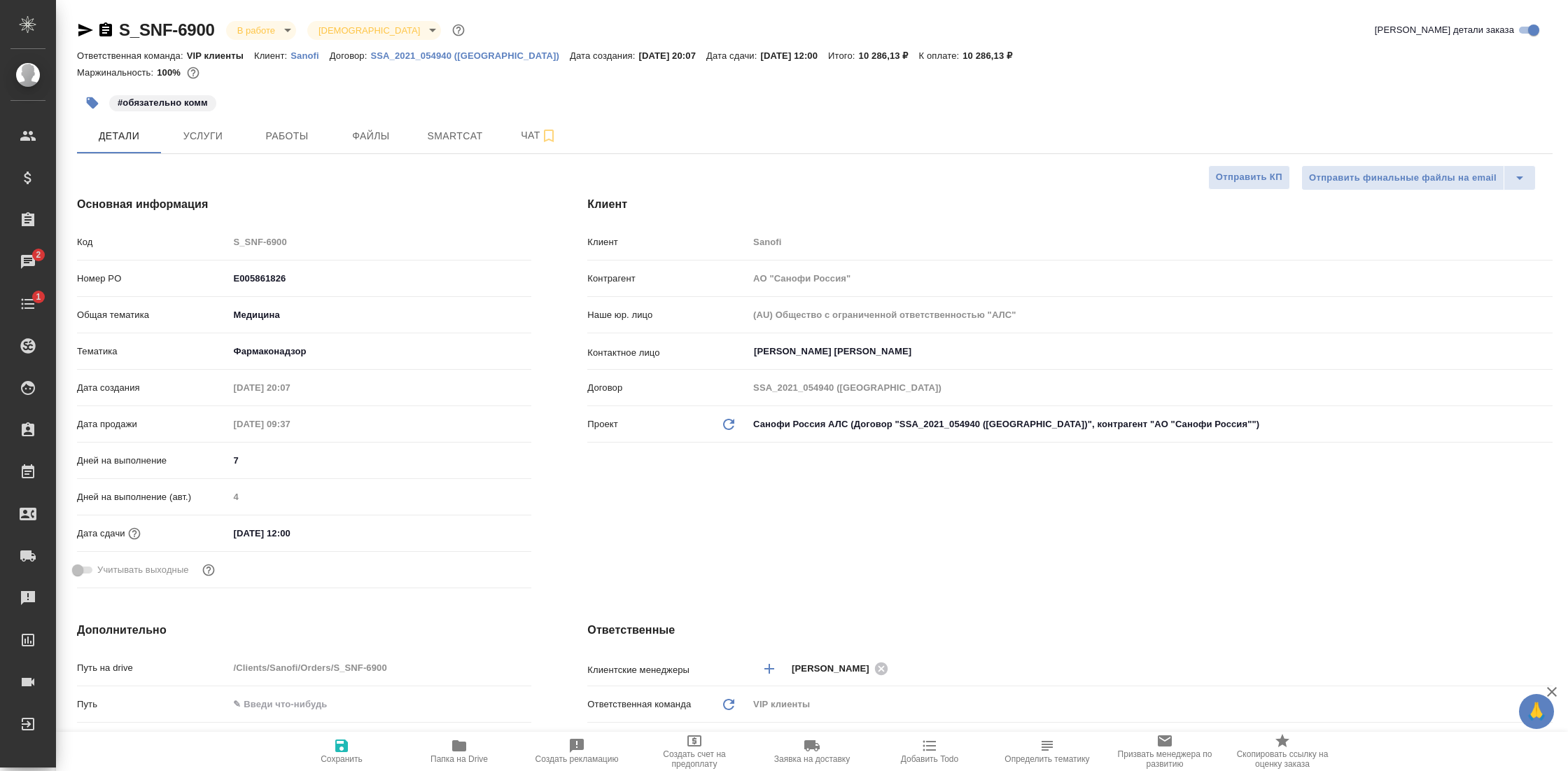
type textarea "x"
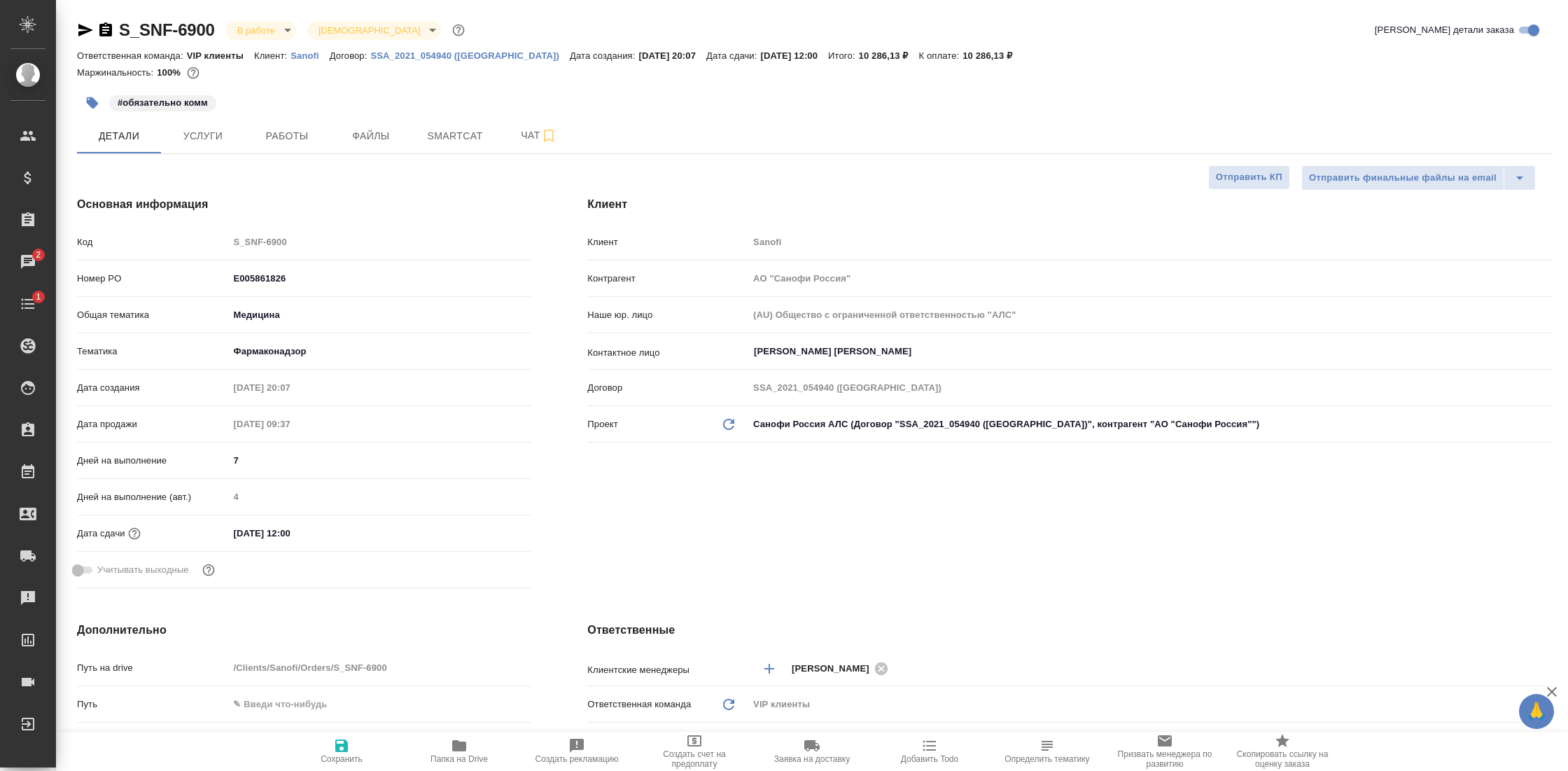
type textarea "x"
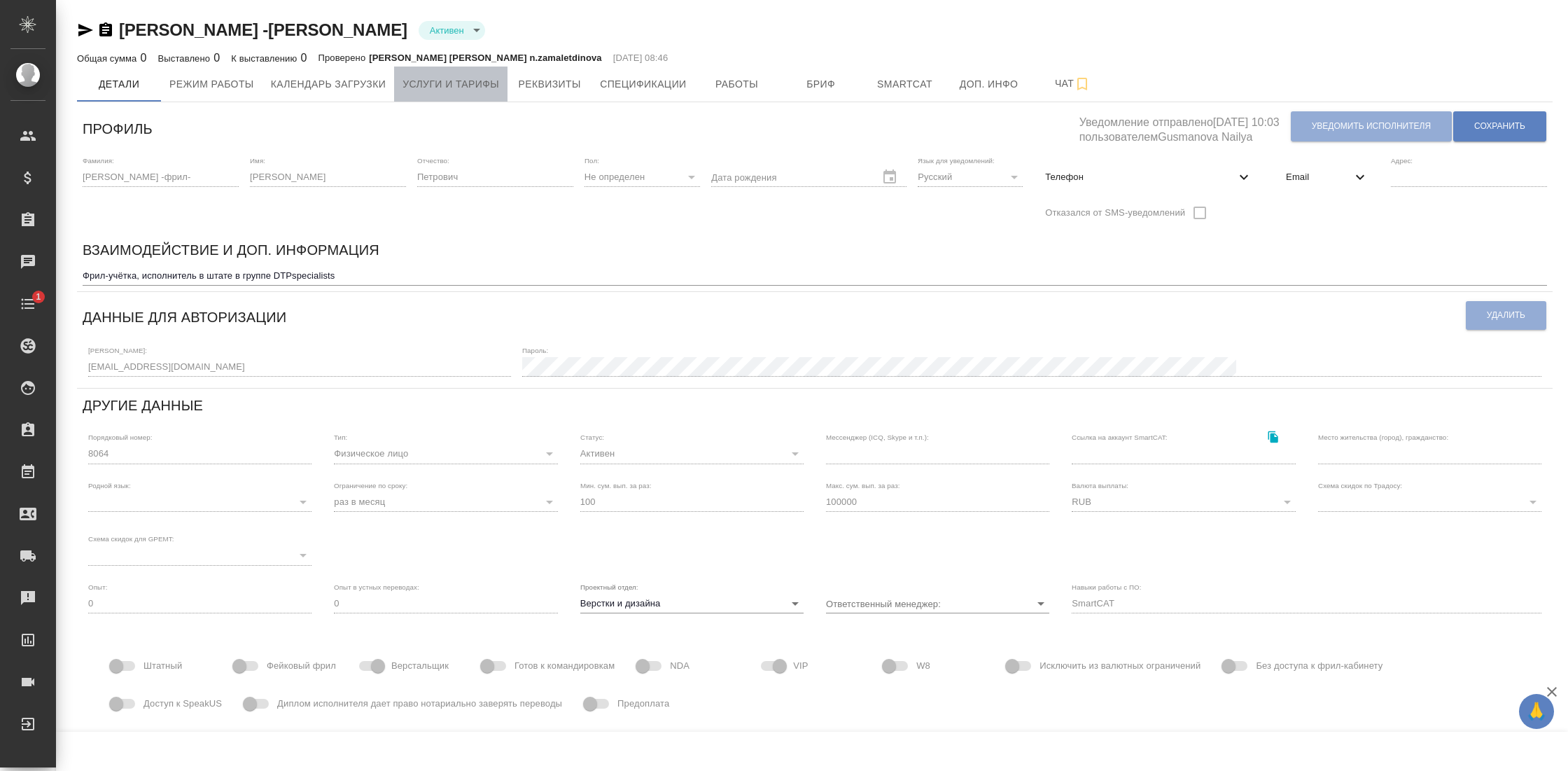
click at [452, 74] on button "Услуги и тарифы" at bounding box center [451, 83] width 113 height 35
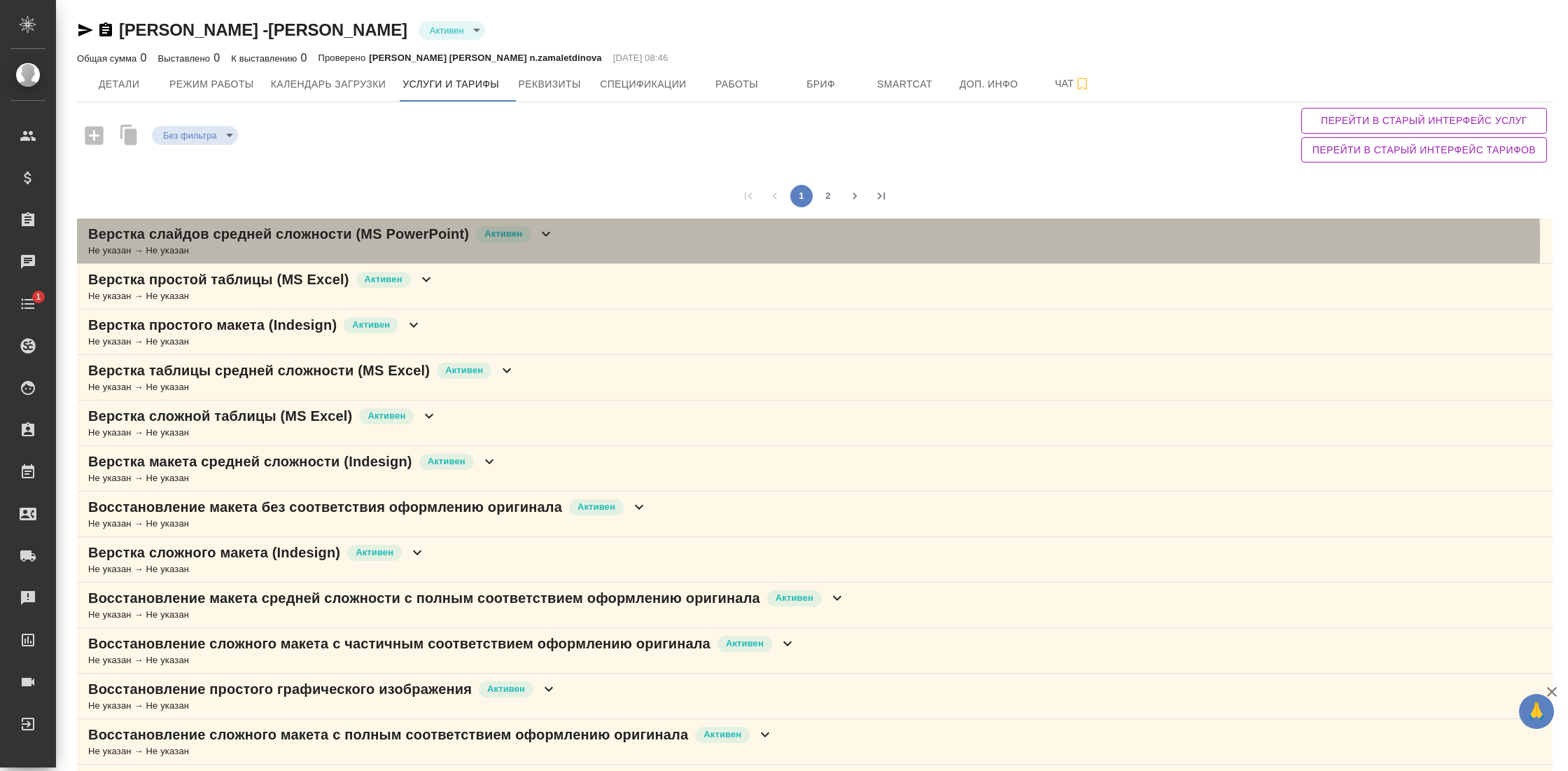
click at [551, 244] on div "Не указан → Не указан" at bounding box center [321, 250] width 466 height 14
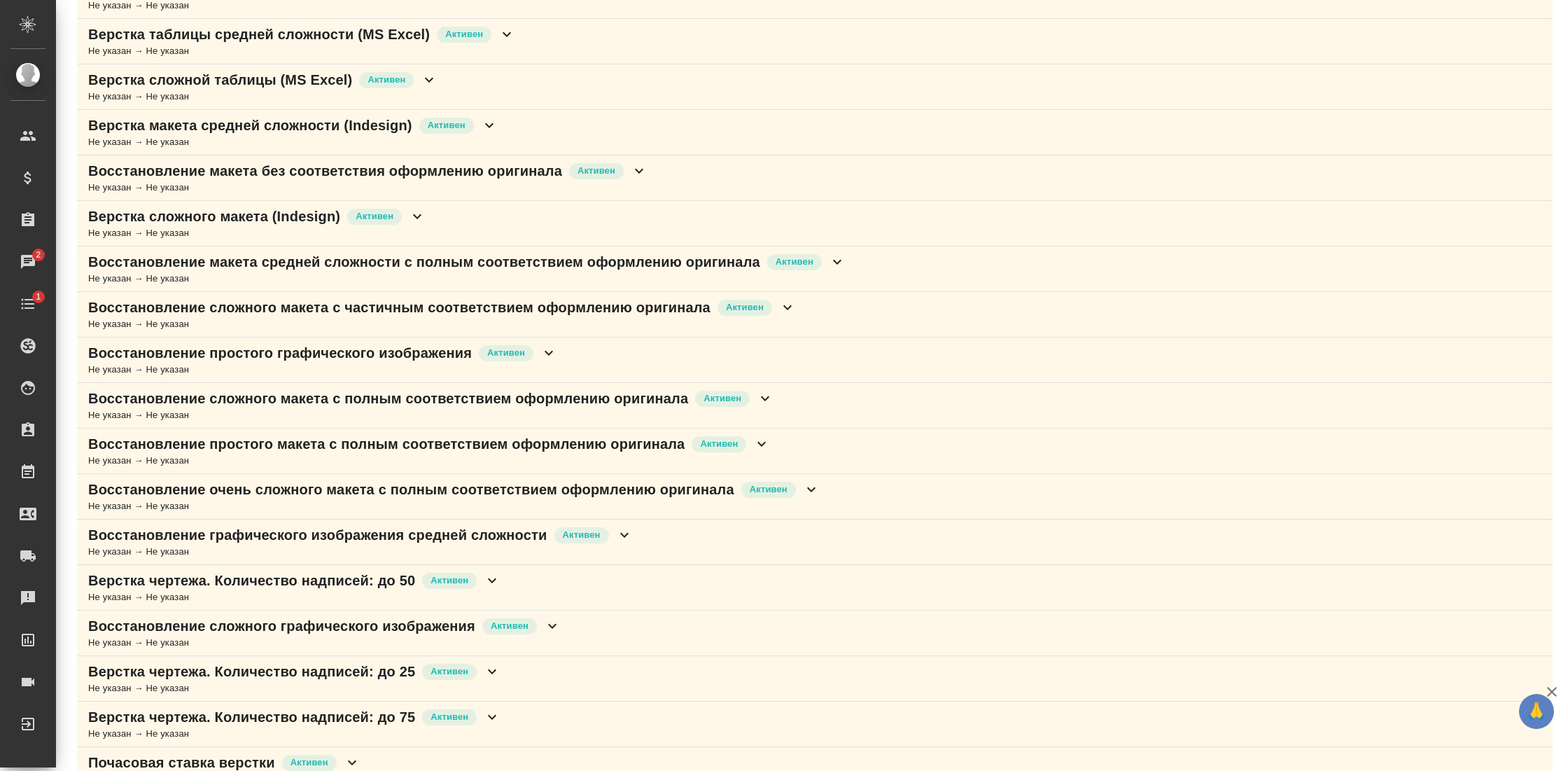
scroll to position [770, 0]
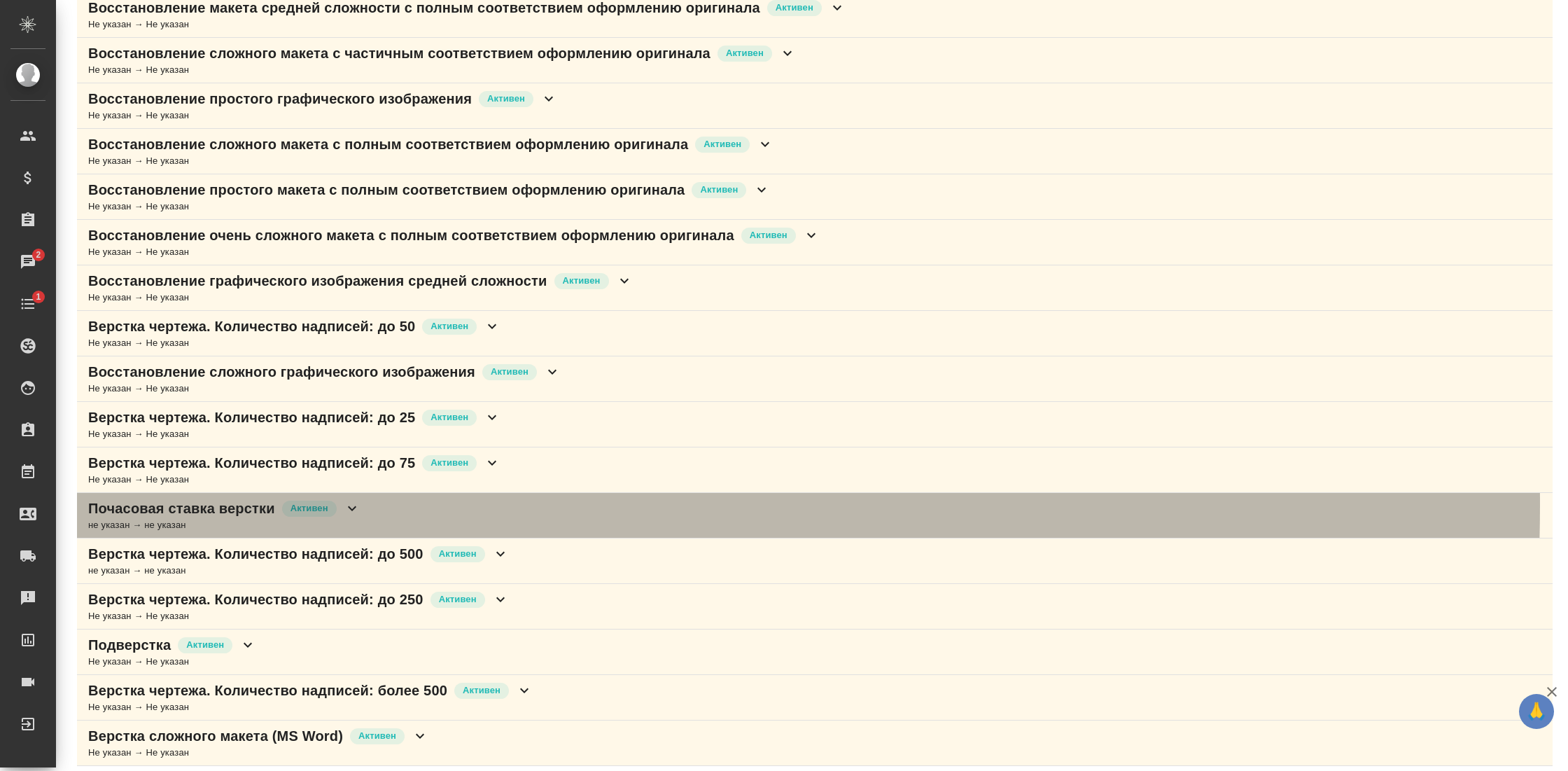
click at [230, 499] on p "Почасовая ставка верстки" at bounding box center [182, 508] width 187 height 19
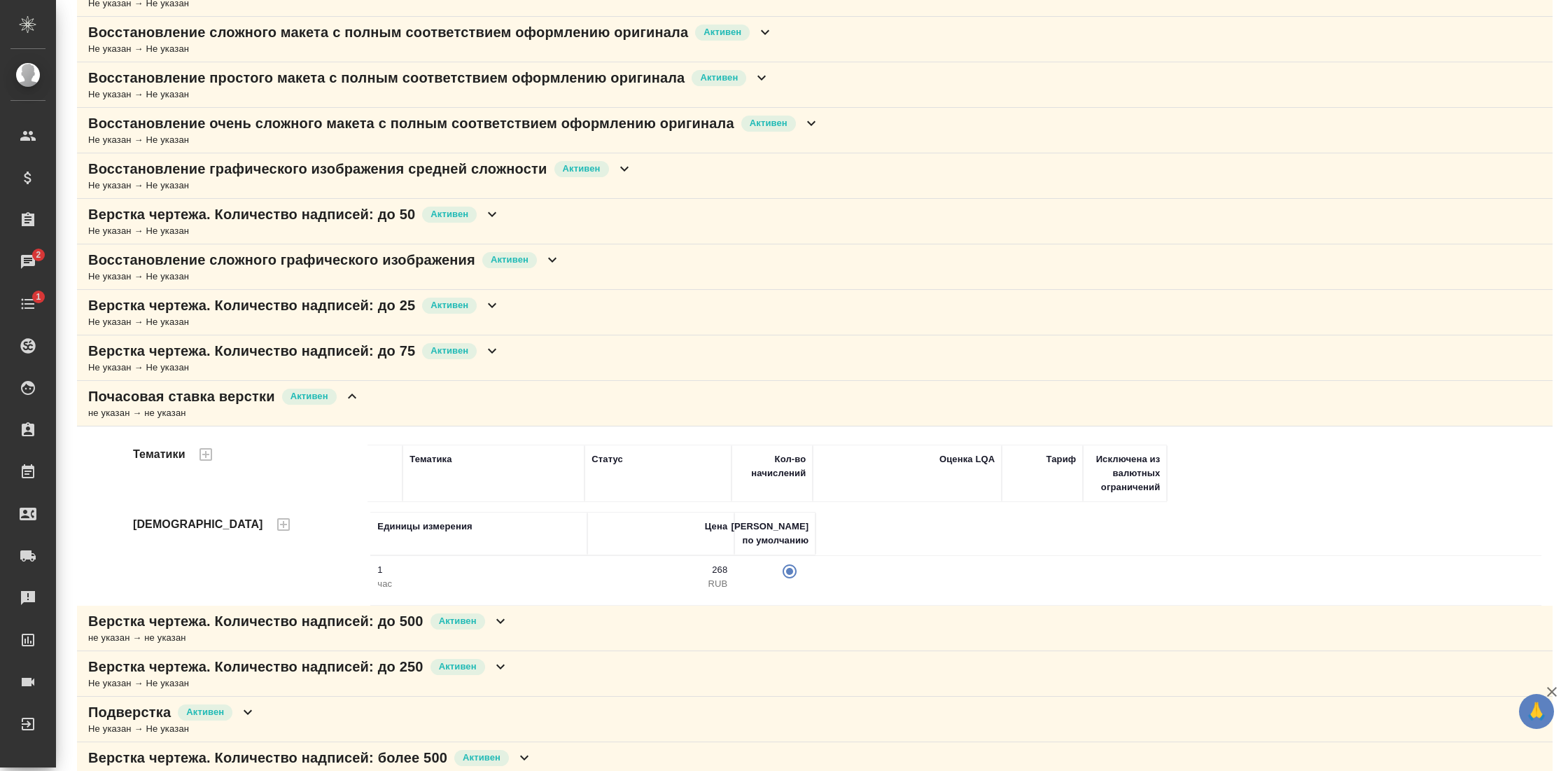
scroll to position [947, 0]
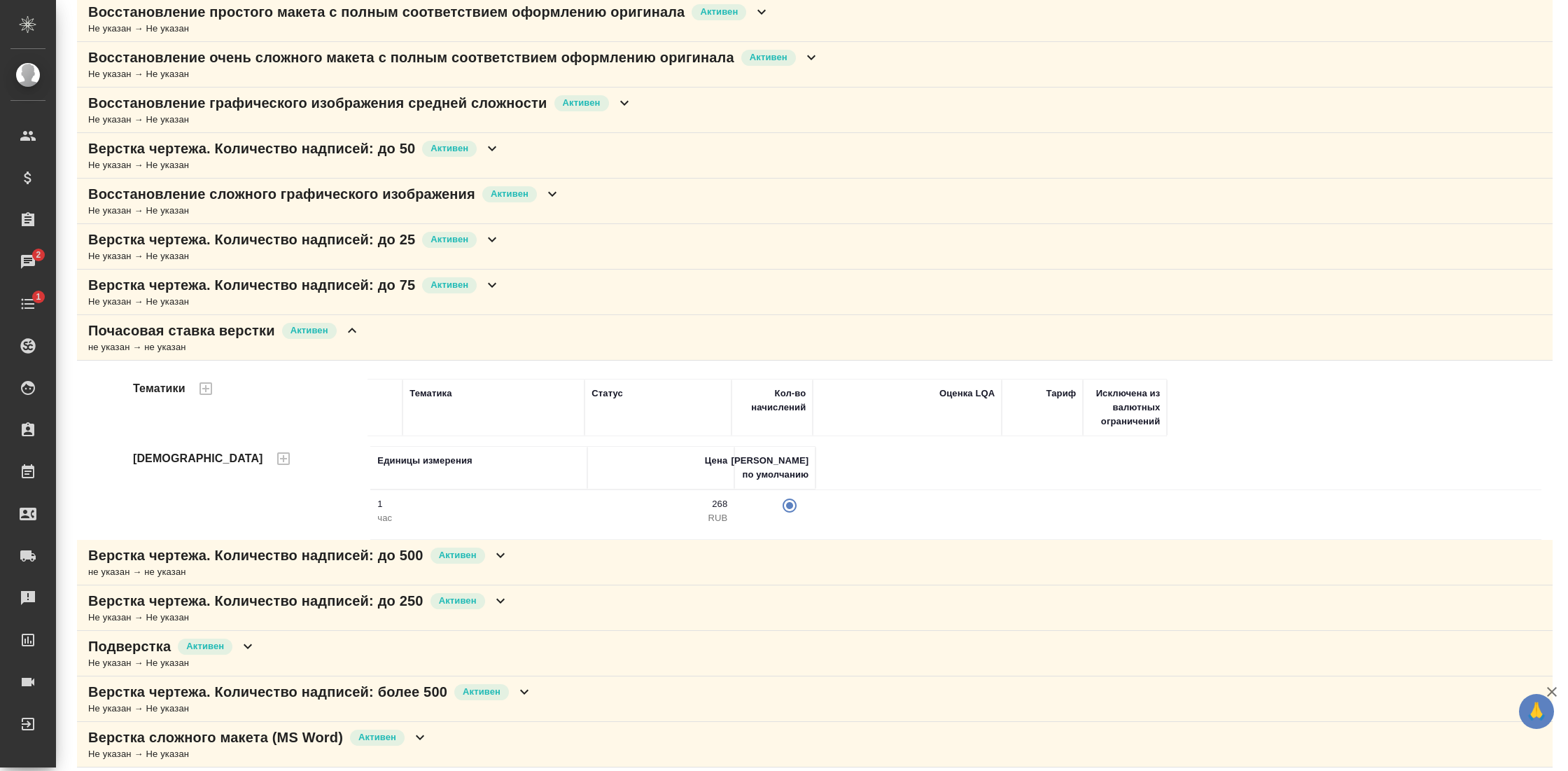
click at [601, 640] on div "Подверстка Активен Не указан → Не указан" at bounding box center [814, 653] width 1476 height 45
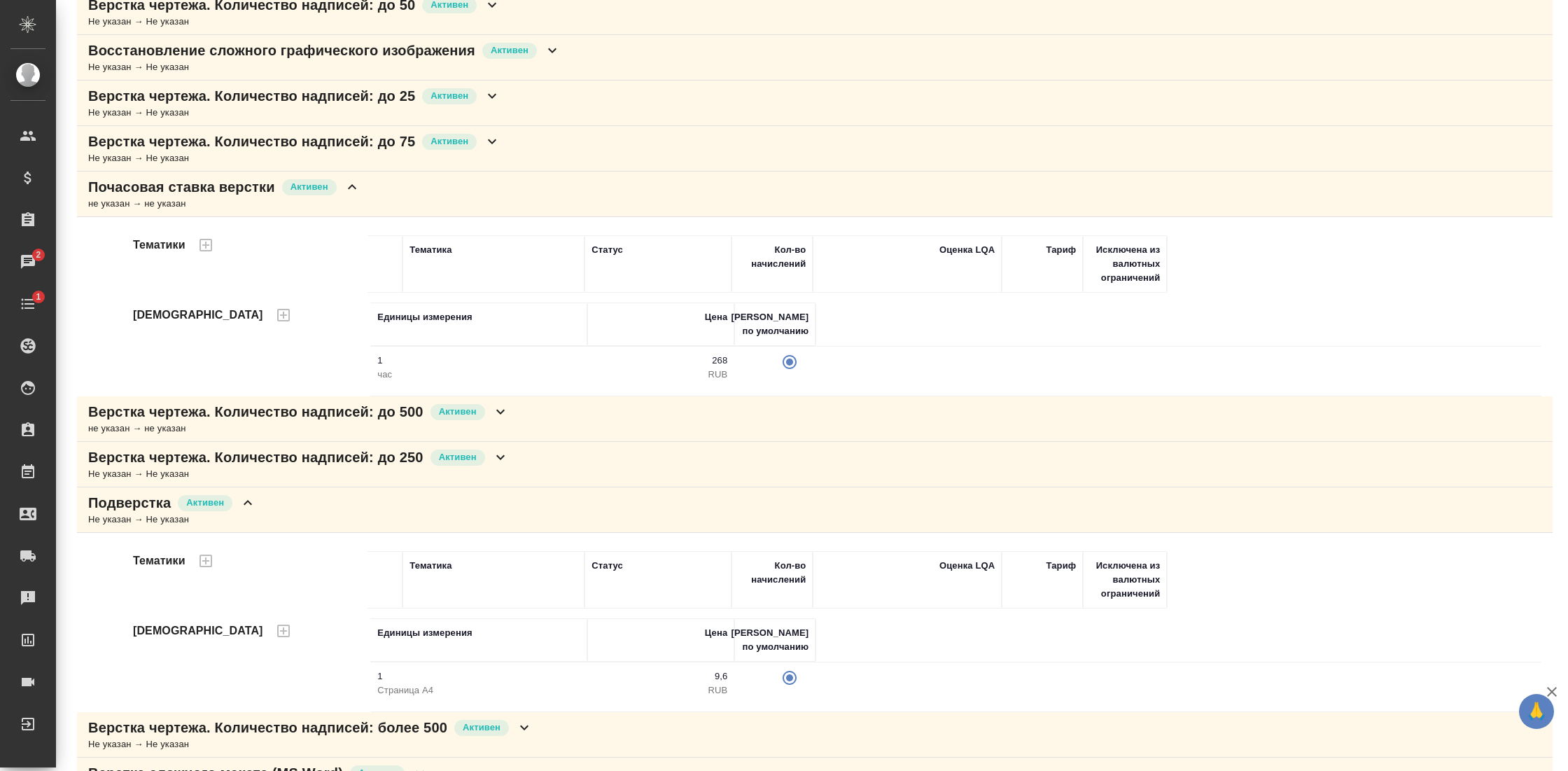
scroll to position [1124, 0]
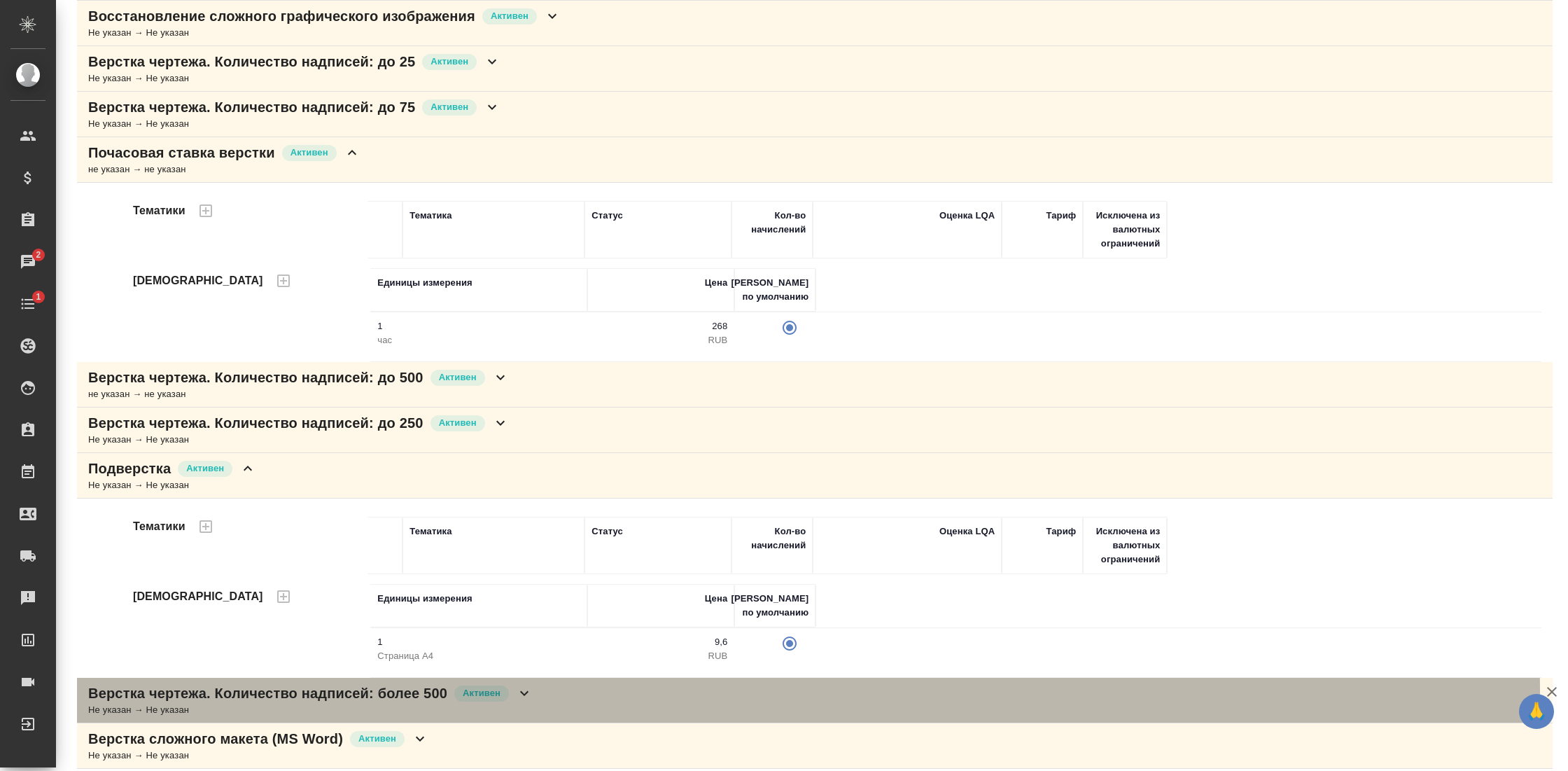
click at [576, 681] on div "Верстка чертежа. Количество надписей: более 500 Активен Не указан → Не указан" at bounding box center [814, 700] width 1476 height 45
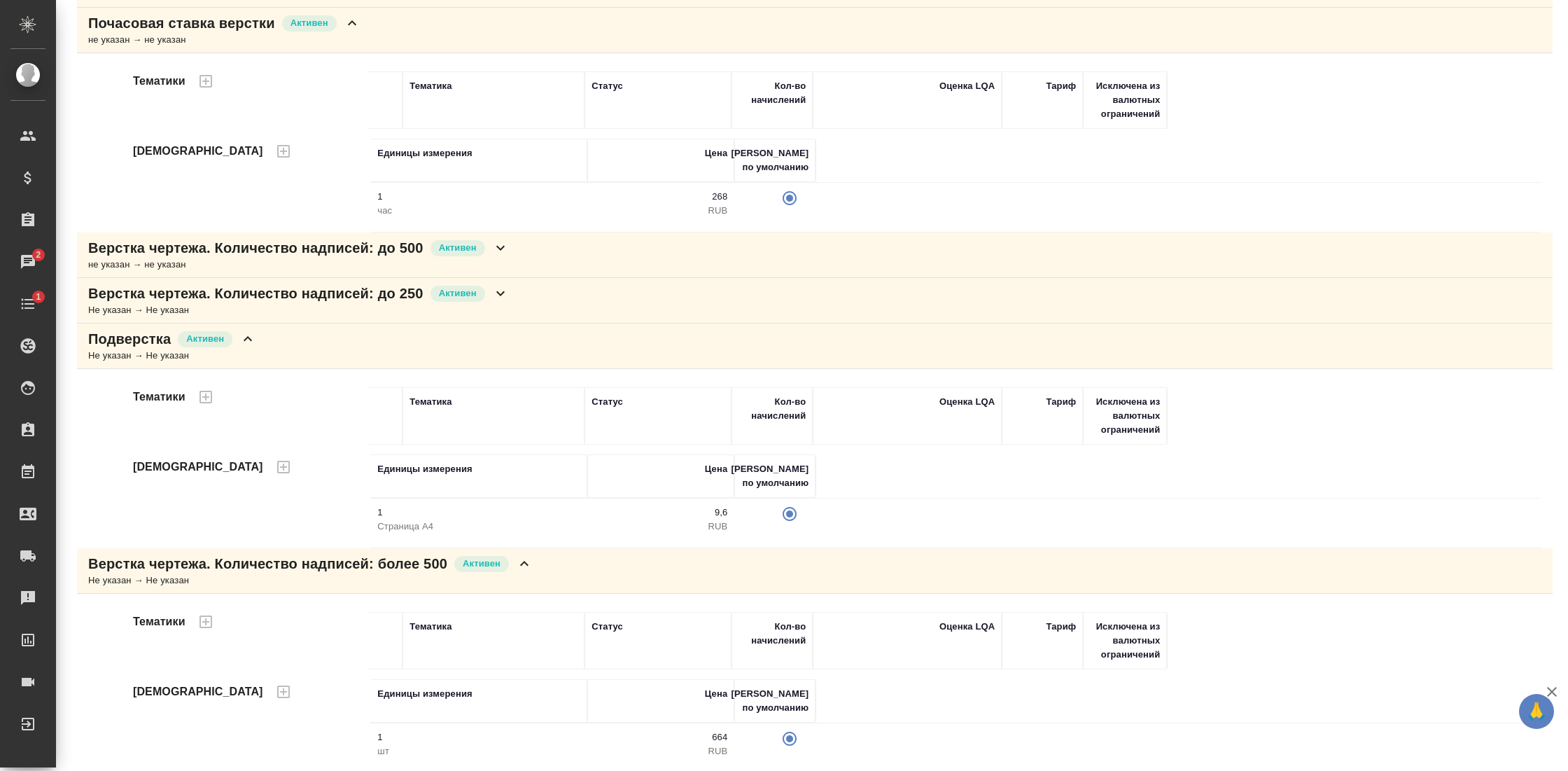
scroll to position [1302, 0]
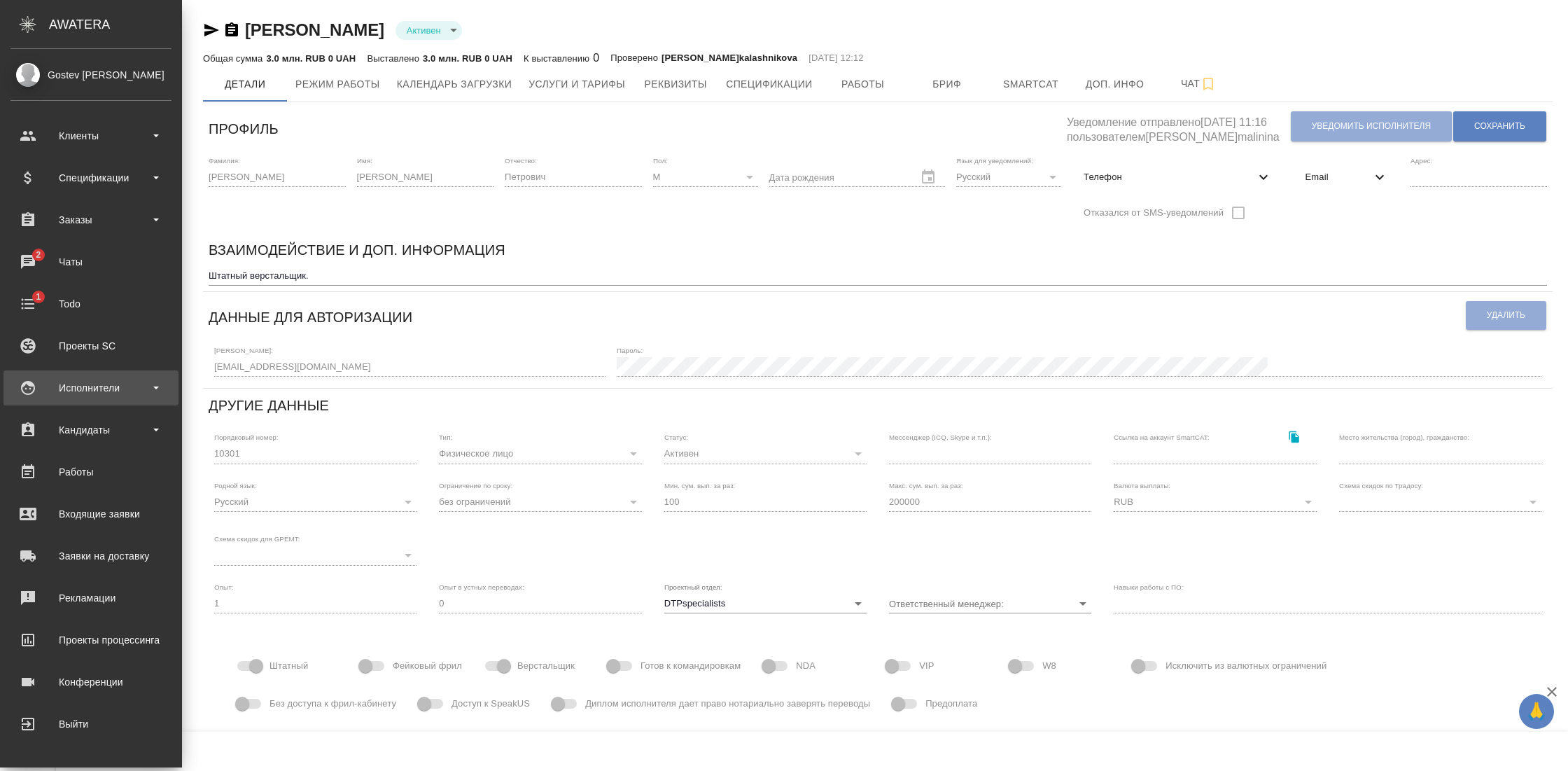
click at [96, 394] on div "Исполнители" at bounding box center [91, 388] width 161 height 21
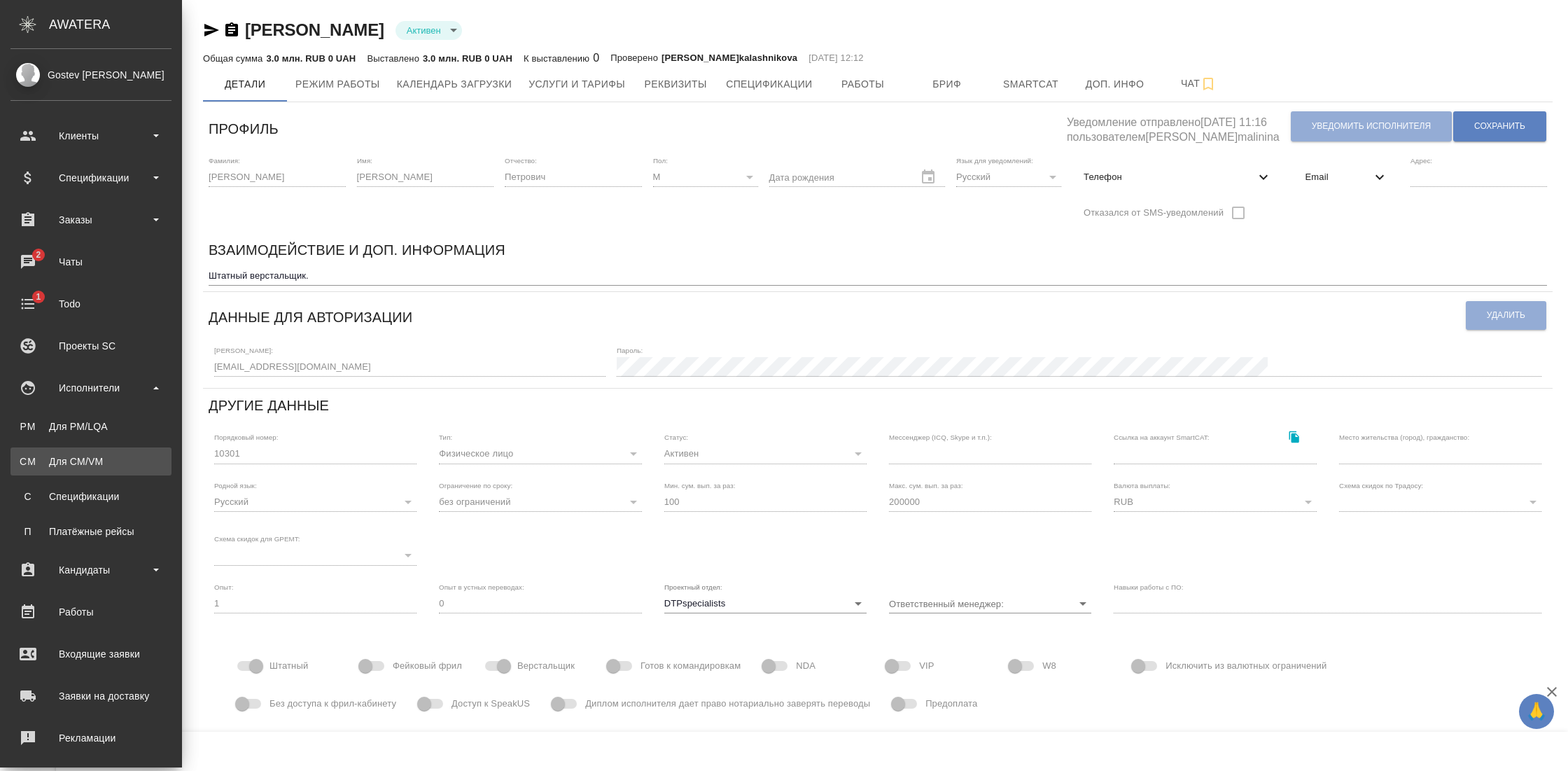
click at [80, 461] on div "Для CM/VM" at bounding box center [92, 461] width 147 height 14
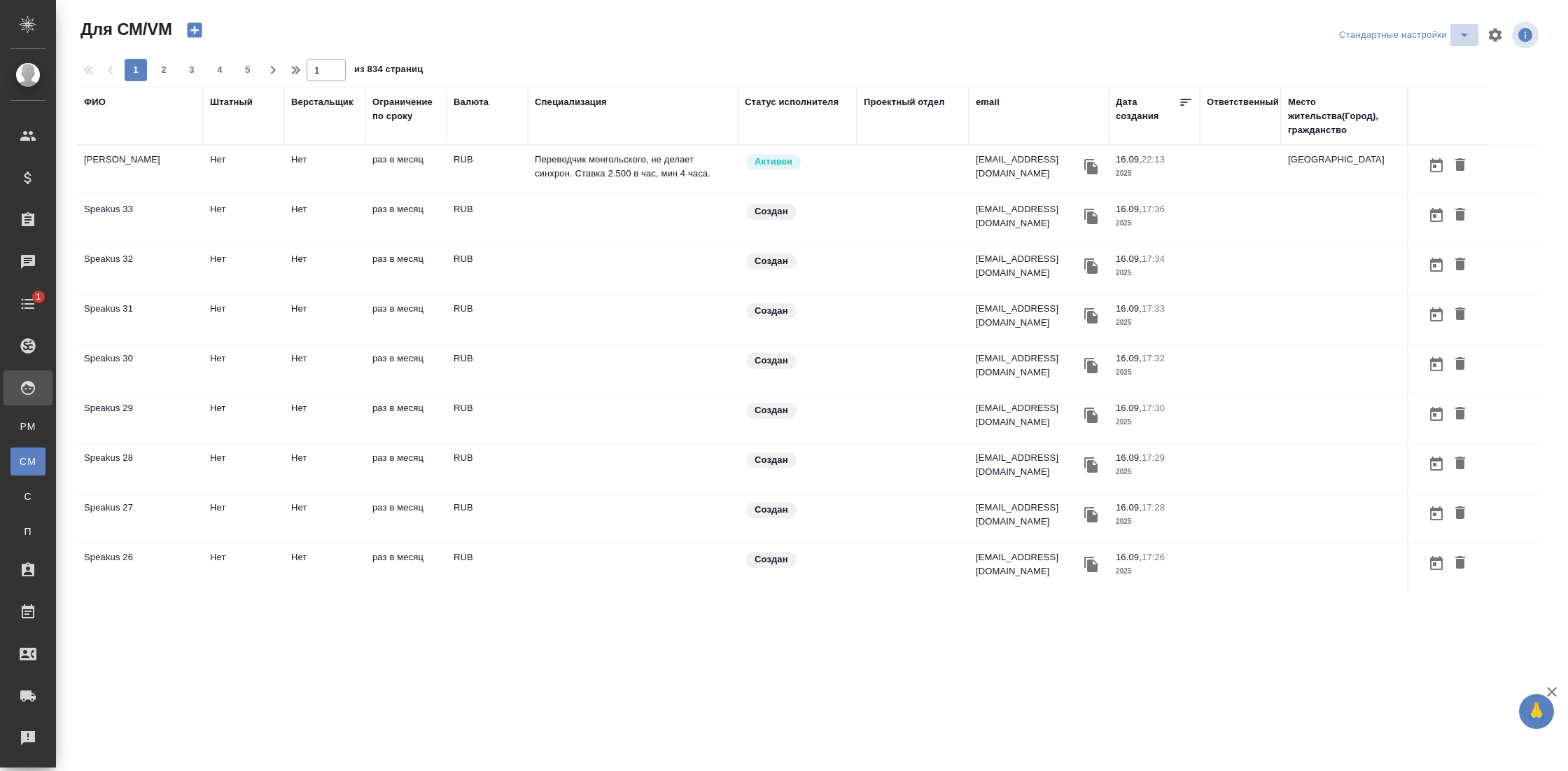
click at [1465, 36] on icon "split button" at bounding box center [1464, 35] width 7 height 4
click at [1416, 58] on li "DTPspecialists" at bounding box center [1404, 63] width 147 height 22
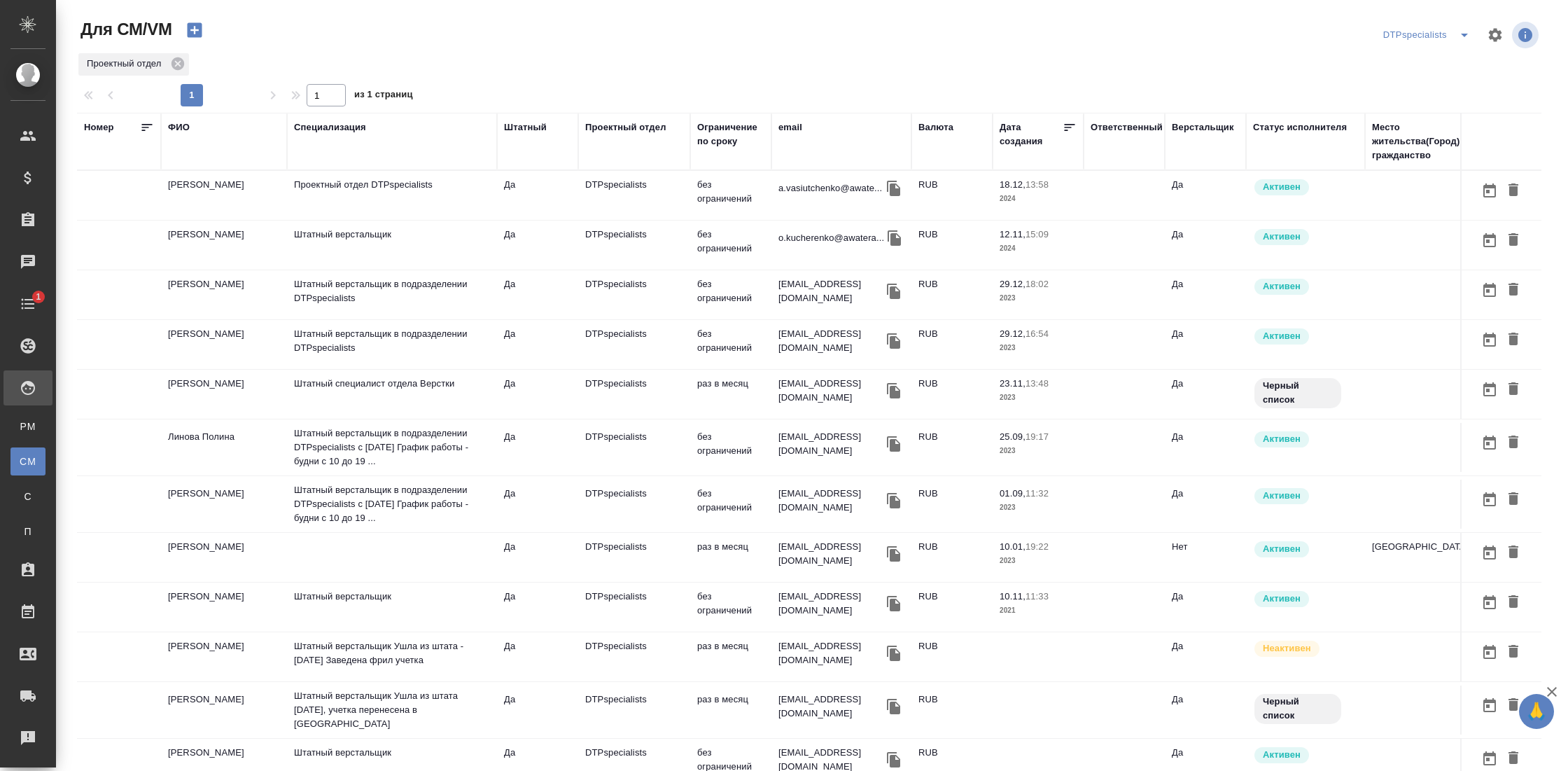
click at [203, 199] on td "[PERSON_NAME]" at bounding box center [223, 195] width 126 height 49
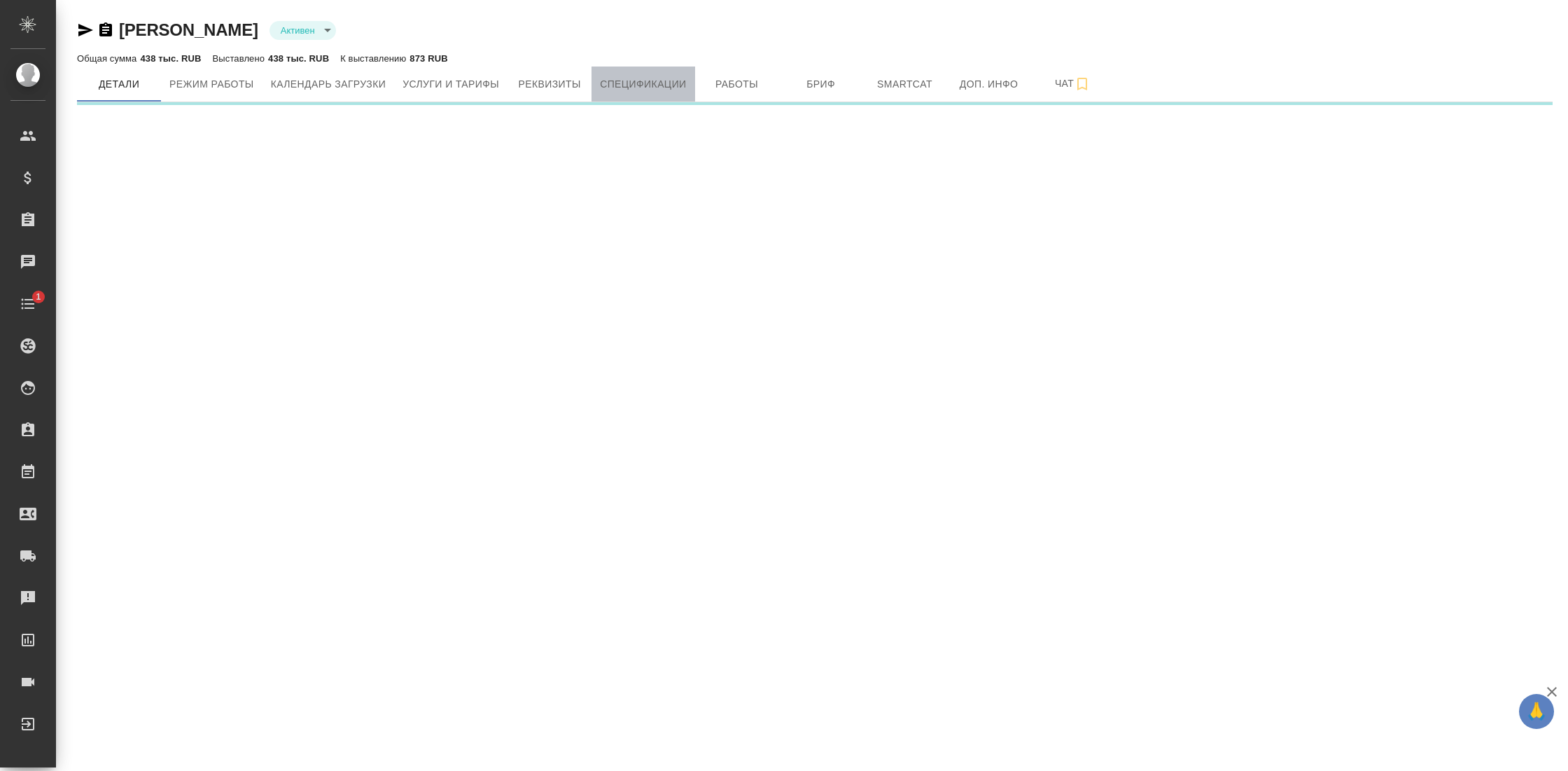
click at [651, 81] on span "Спецификации" at bounding box center [643, 85] width 86 height 18
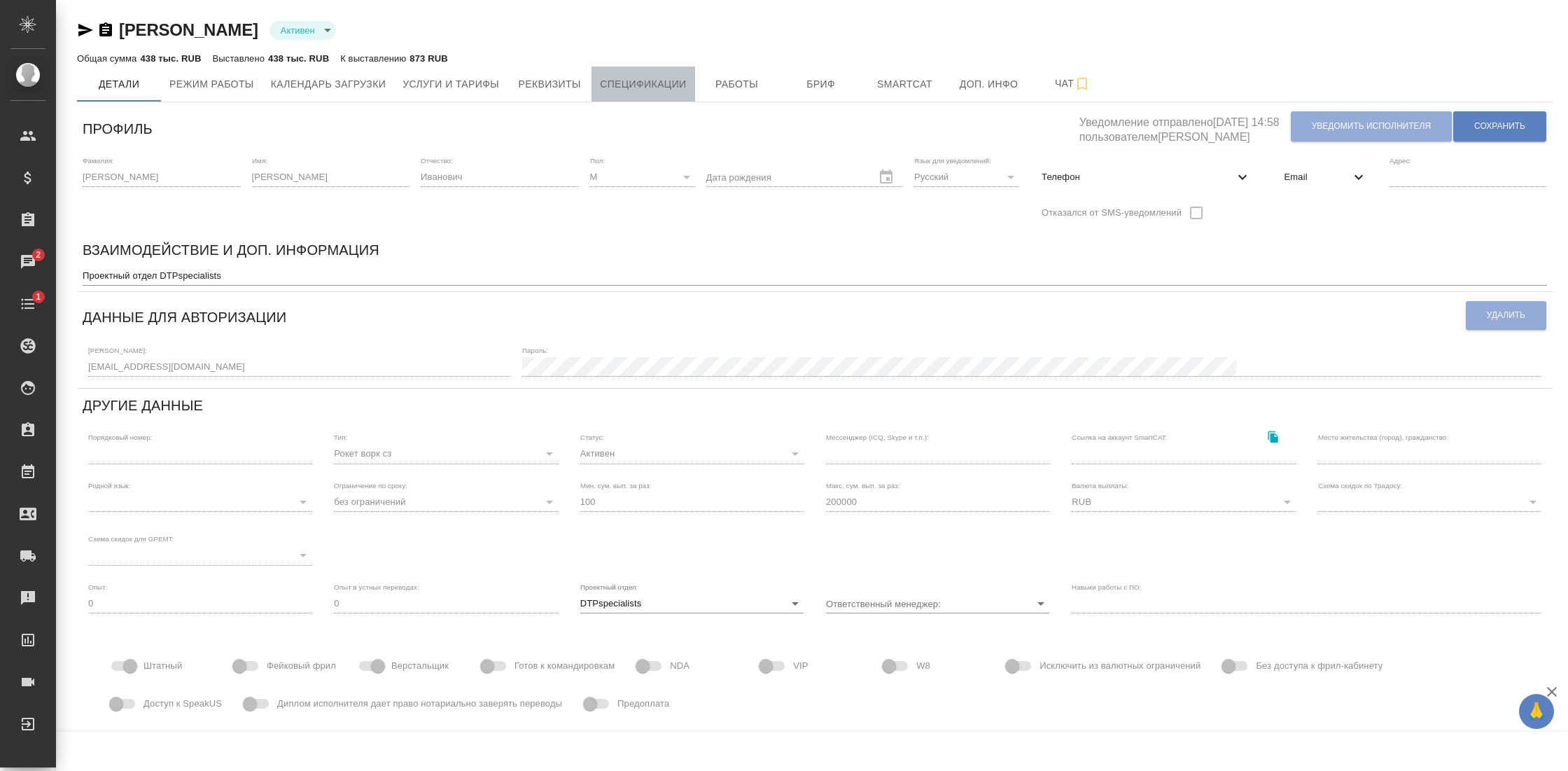
click at [651, 81] on span "Спецификации" at bounding box center [643, 85] width 86 height 18
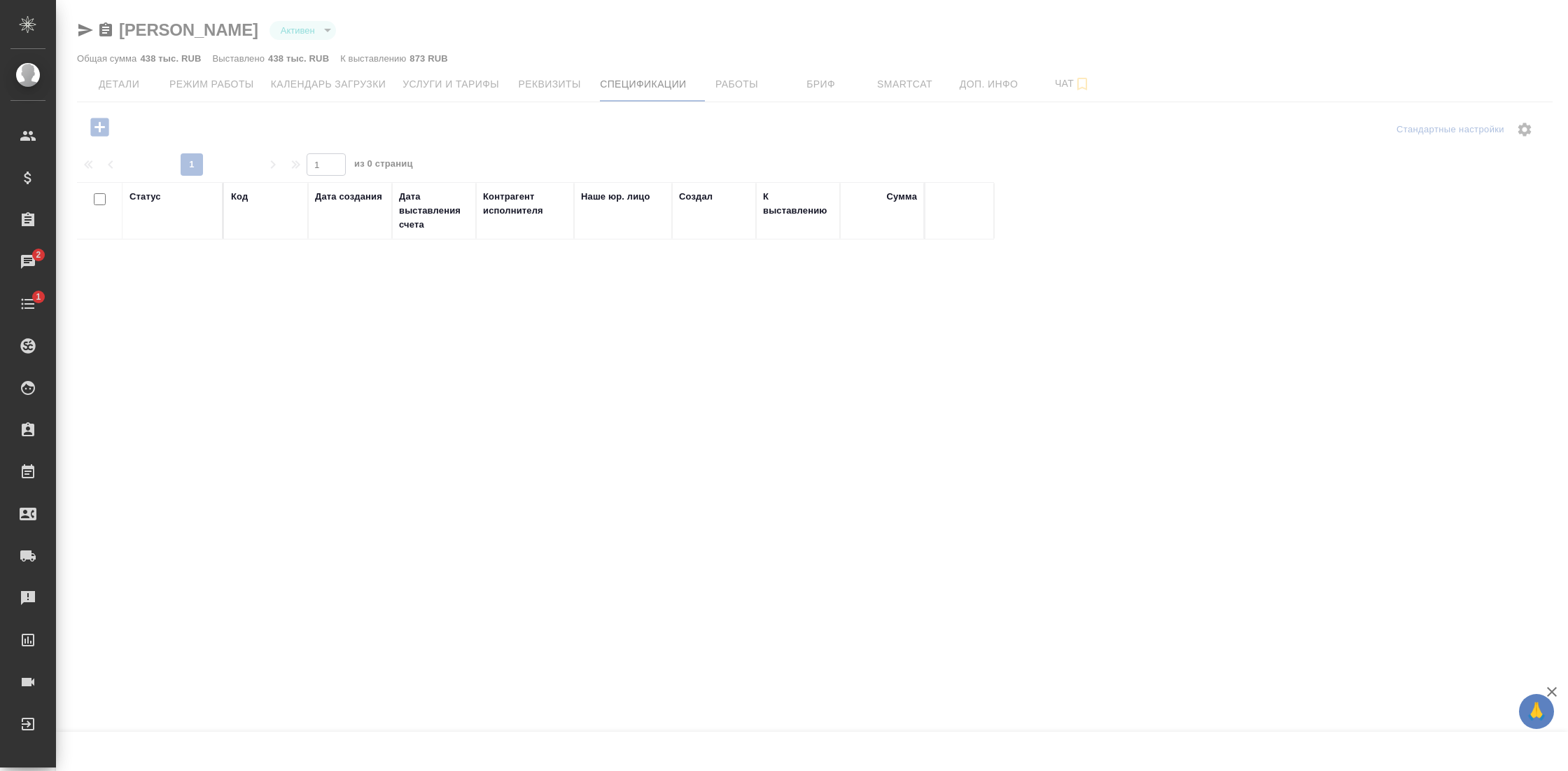
click at [764, 81] on div at bounding box center [812, 361] width 1512 height 722
click at [820, 81] on div at bounding box center [812, 361] width 1512 height 722
click at [121, 89] on div at bounding box center [812, 361] width 1512 height 722
click at [1016, 89] on div at bounding box center [812, 361] width 1512 height 722
click at [28, 313] on div "Todo" at bounding box center [10, 304] width 35 height 21
